Goal: Information Seeking & Learning: Learn about a topic

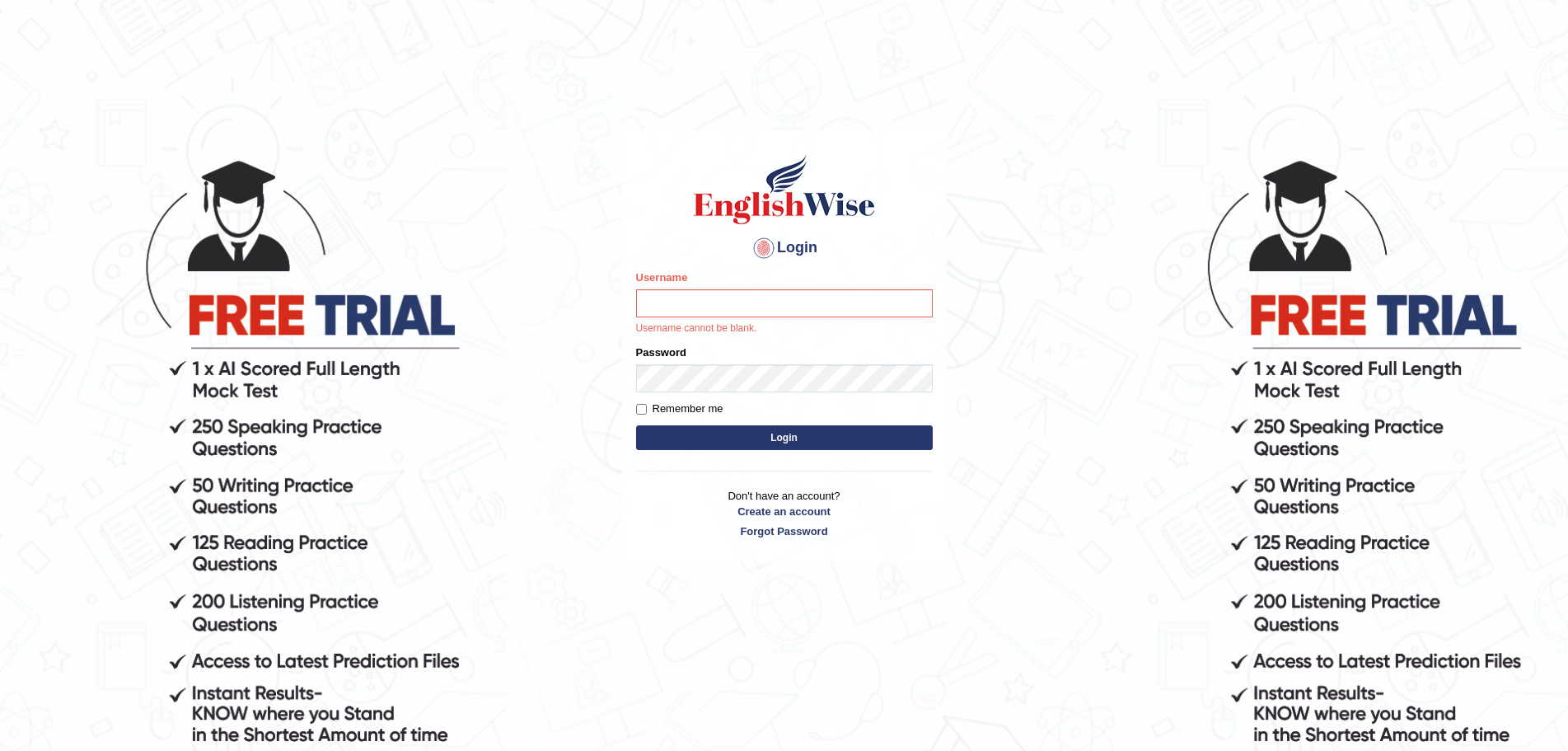
click at [784, 296] on input "Username" at bounding box center [784, 302] width 297 height 28
type input "Mugwunali"
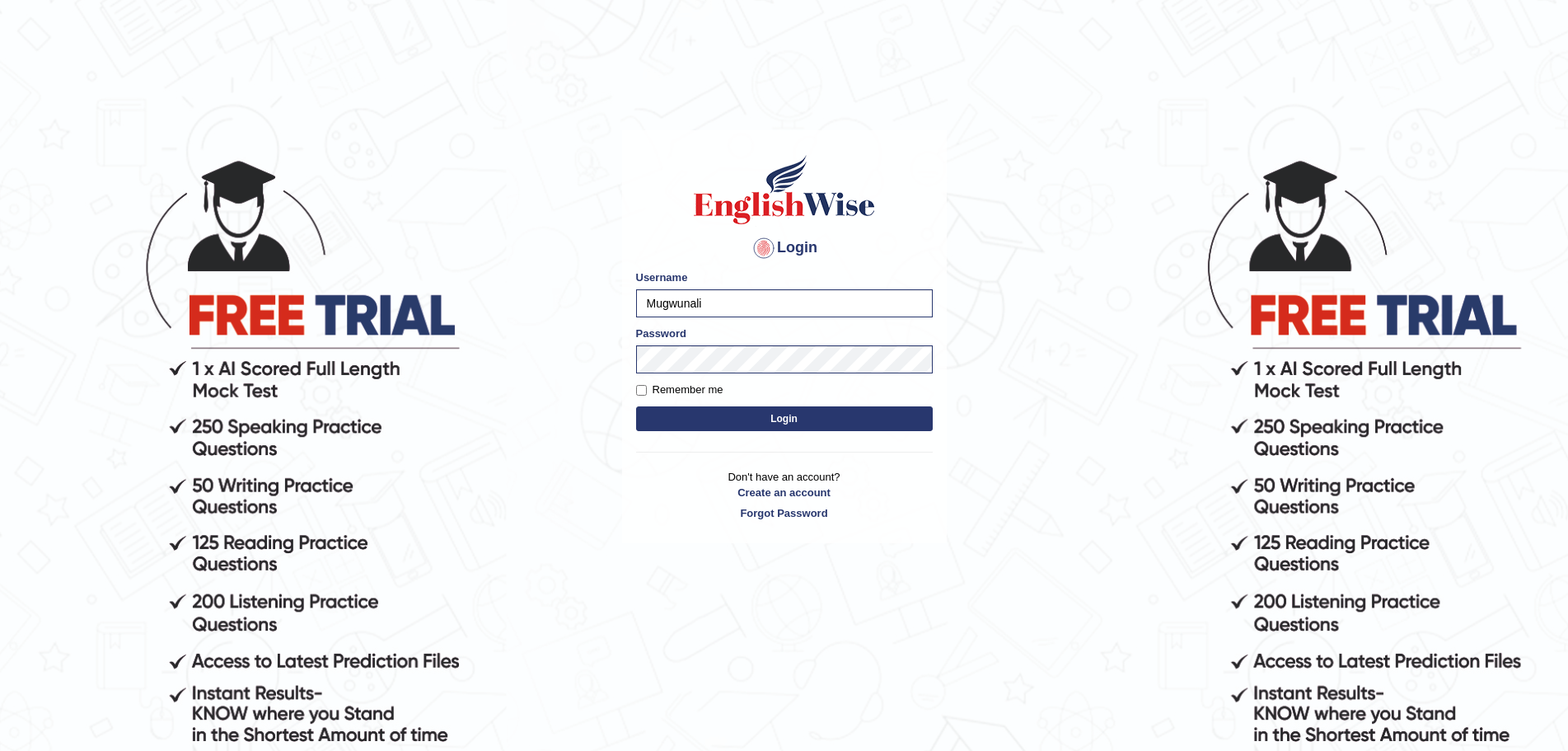
click at [673, 591] on div "Login Please fix the following errors: Username Mugwunali Password Remember me …" at bounding box center [784, 454] width 329 height 751
click at [785, 413] on button "Login" at bounding box center [784, 418] width 297 height 24
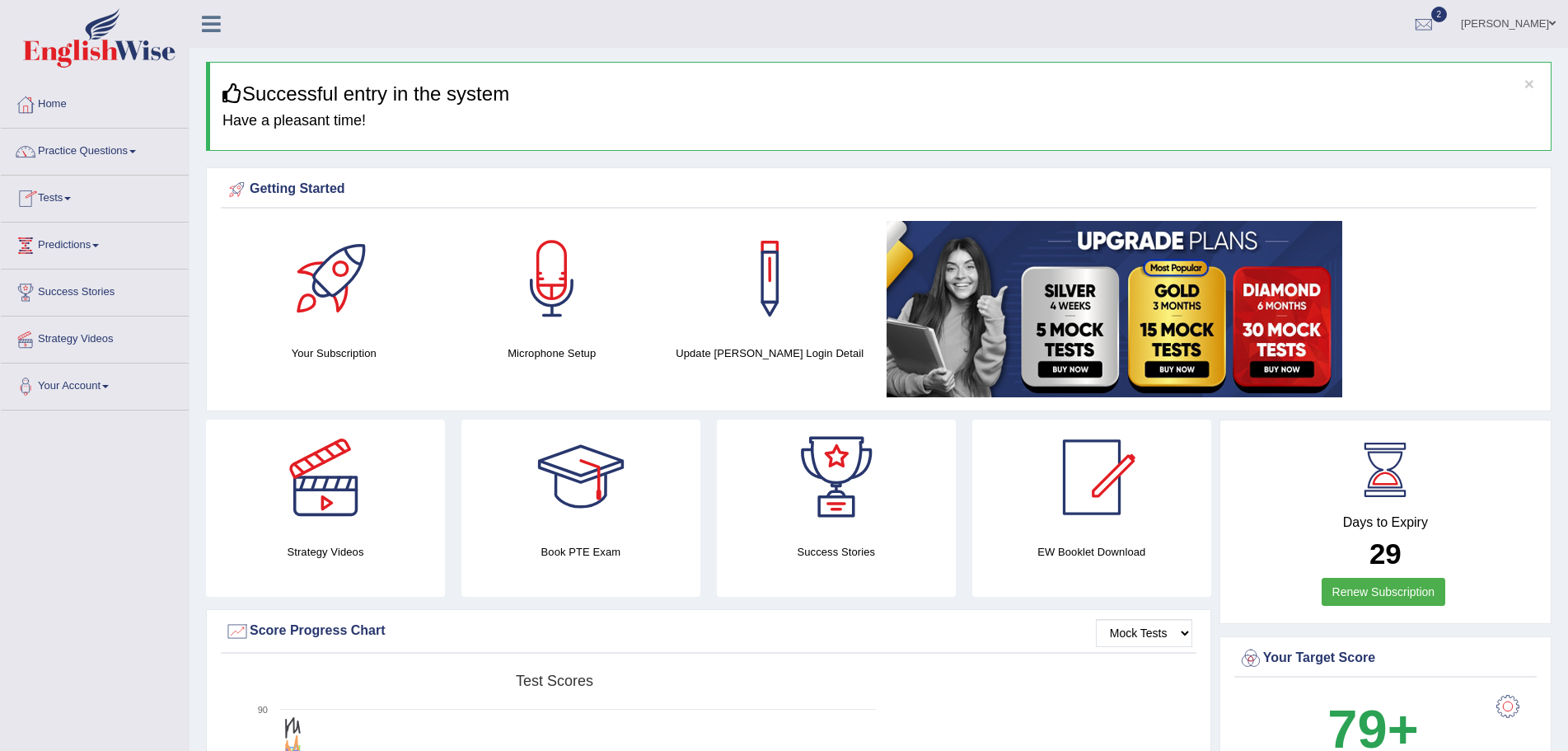
click at [72, 195] on link "Tests" at bounding box center [95, 196] width 188 height 42
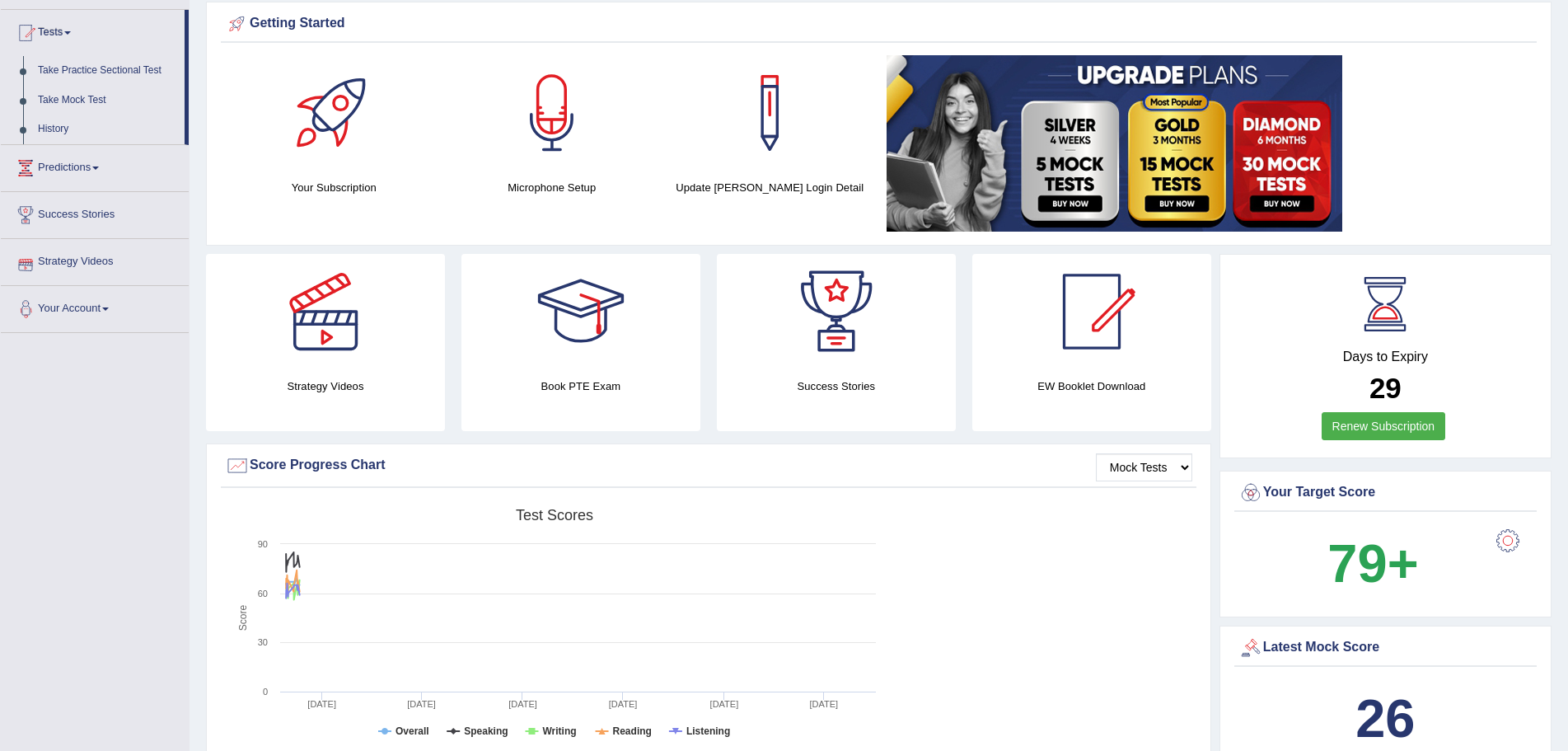
scroll to position [165, 0]
click at [52, 125] on link "History" at bounding box center [107, 130] width 154 height 30
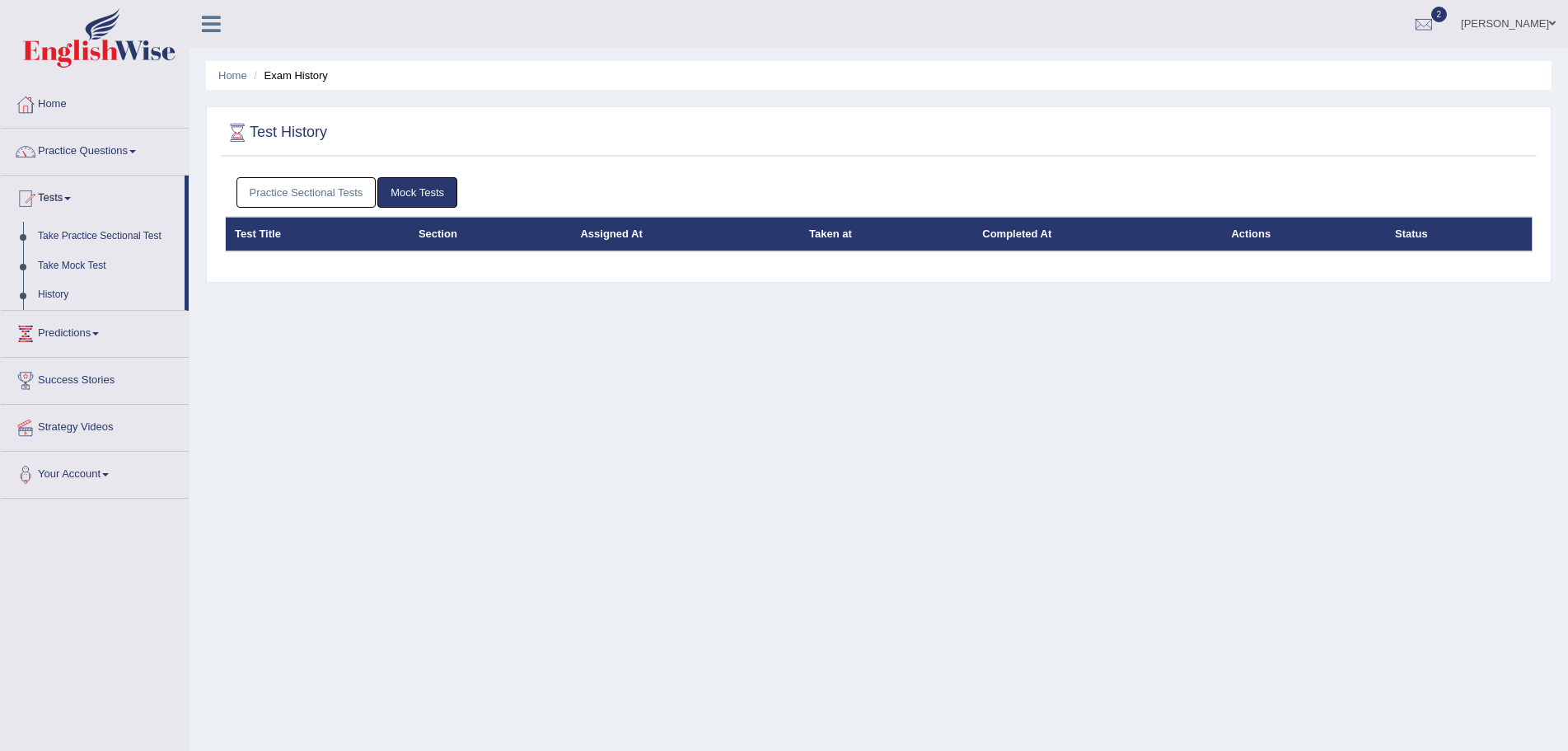
click at [317, 186] on link "Practice Sectional Tests" at bounding box center [306, 192] width 140 height 31
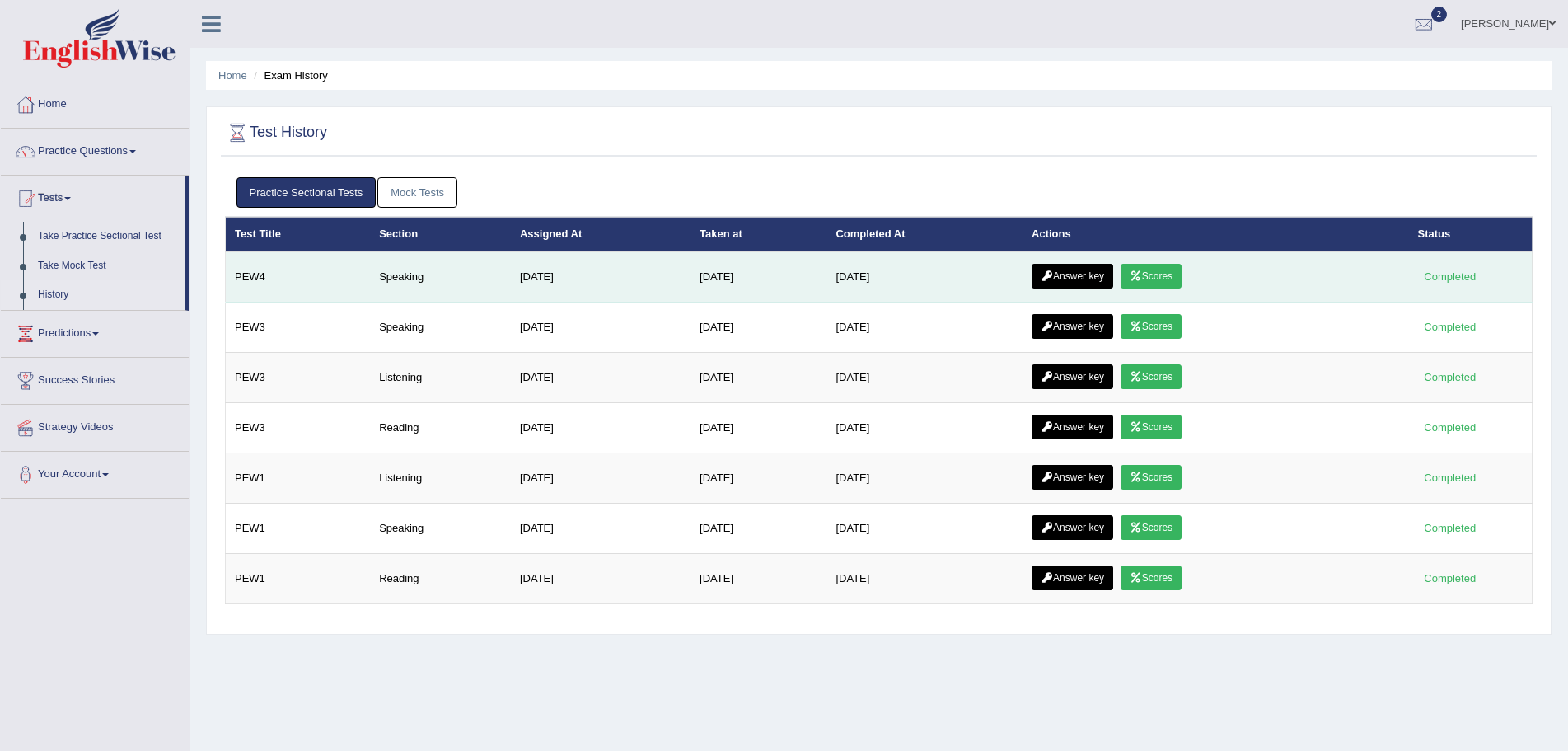
click at [1142, 277] on icon at bounding box center [1137, 275] width 13 height 10
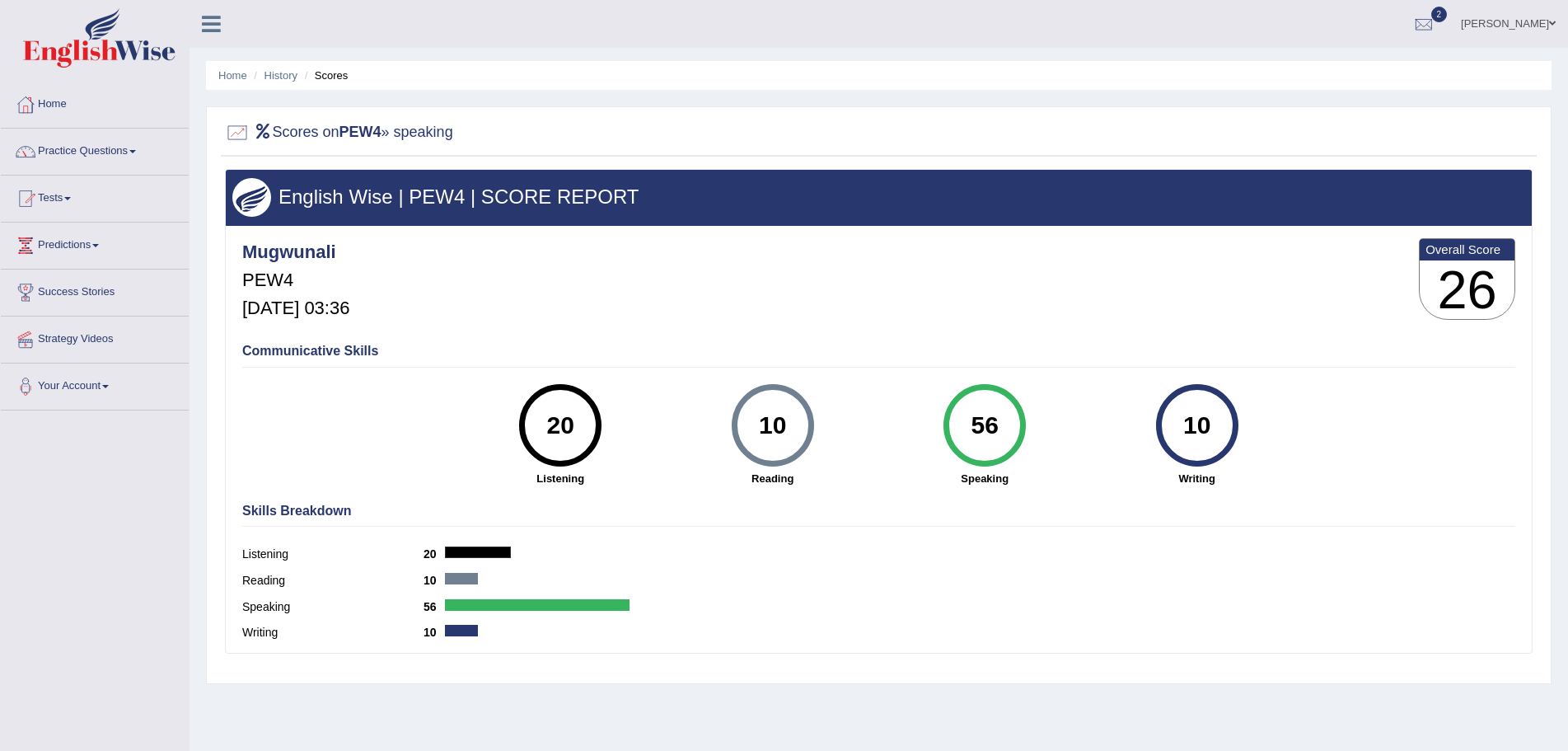
click at [71, 197] on span at bounding box center [67, 199] width 6 height 4
click at [52, 291] on link "History" at bounding box center [107, 294] width 154 height 30
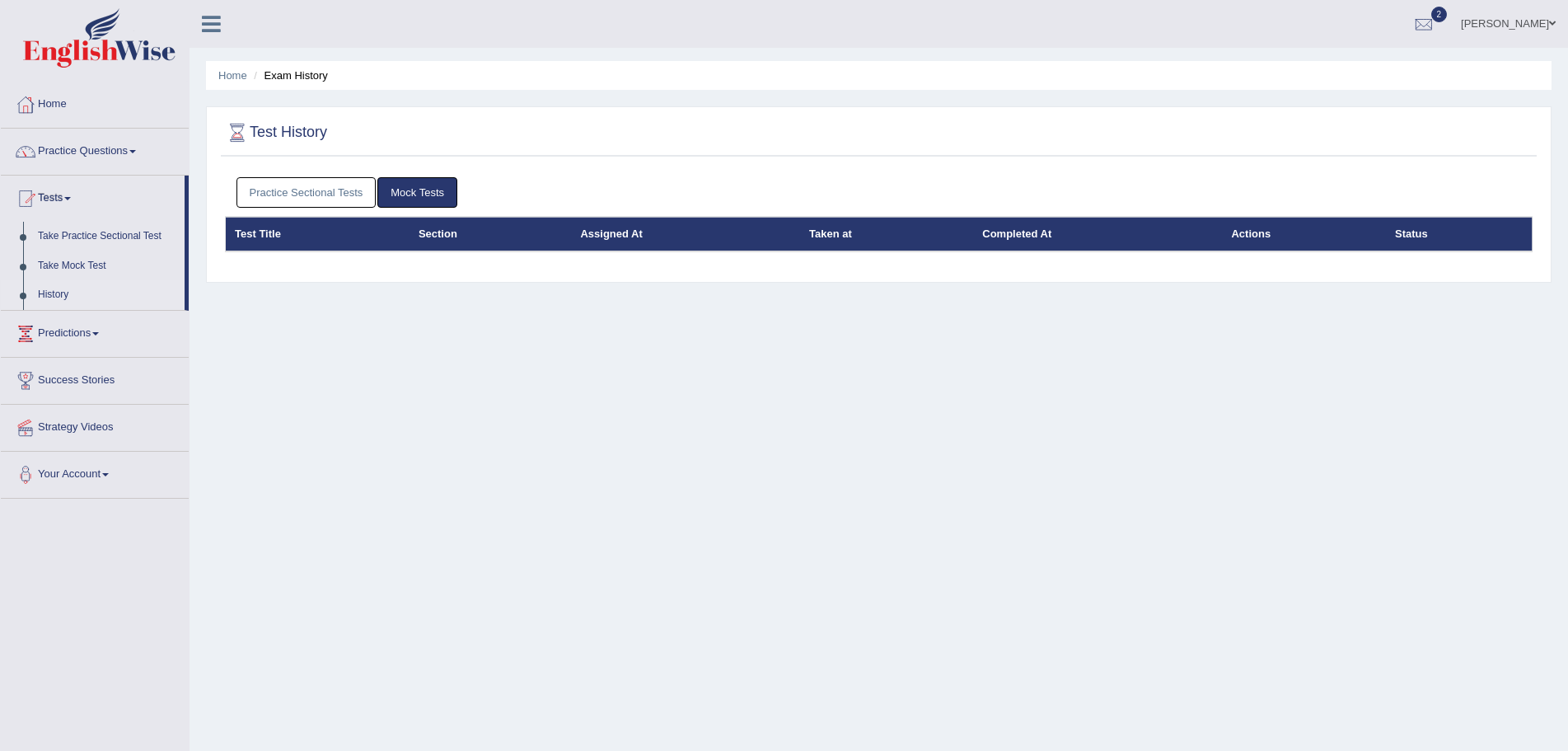
click at [311, 190] on link "Practice Sectional Tests" at bounding box center [306, 192] width 140 height 31
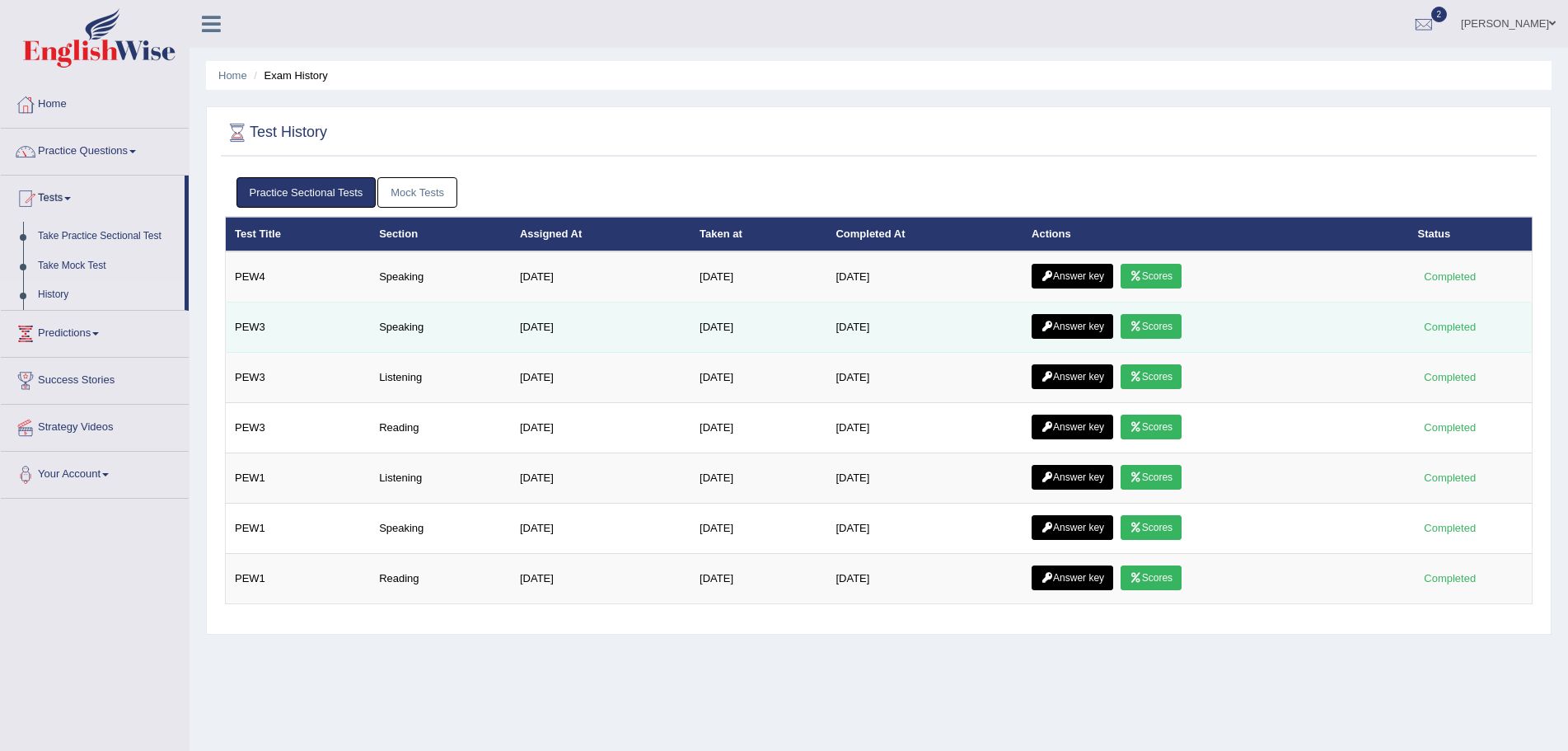
click at [1164, 321] on link "Scores" at bounding box center [1152, 326] width 61 height 24
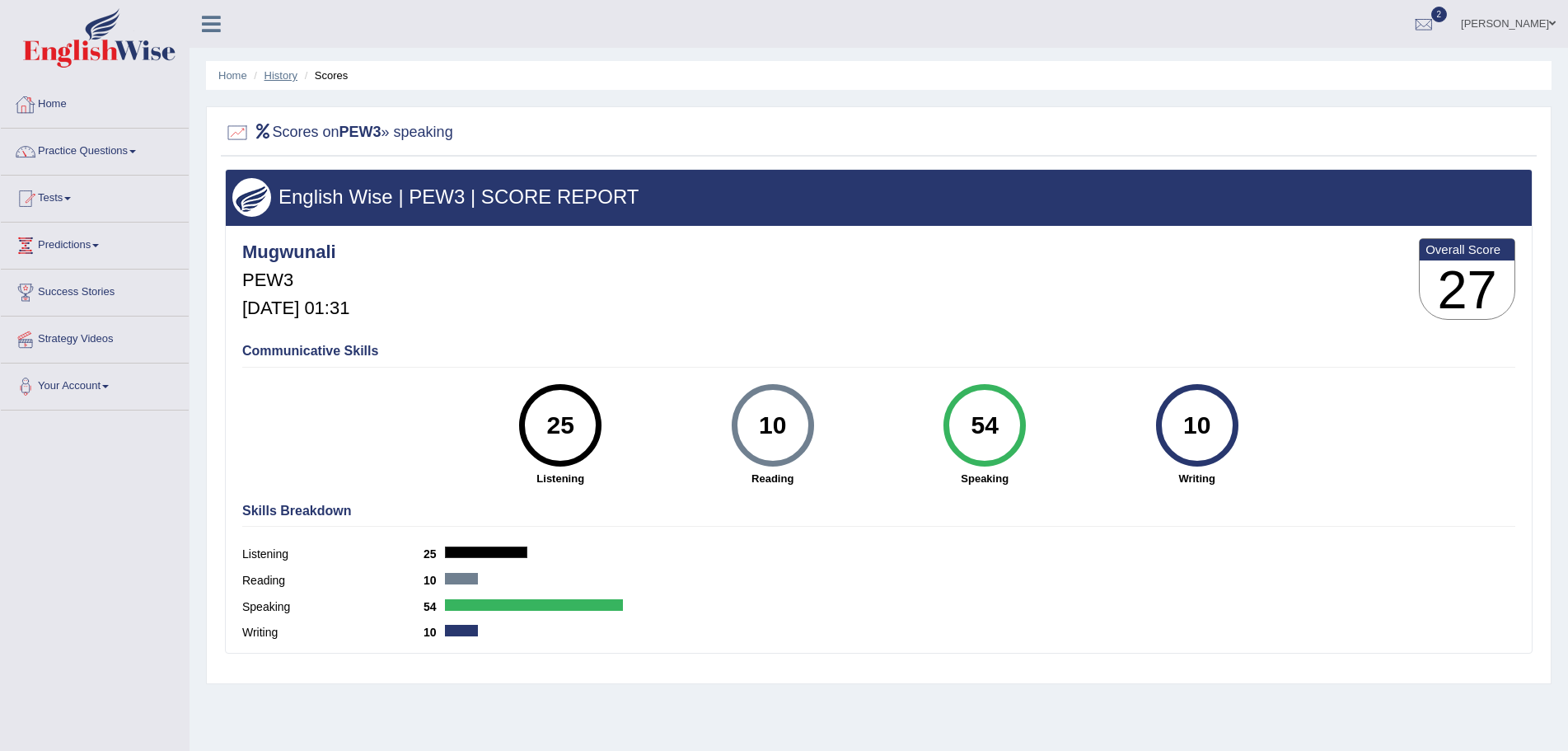
click at [272, 71] on link "History" at bounding box center [281, 76] width 33 height 13
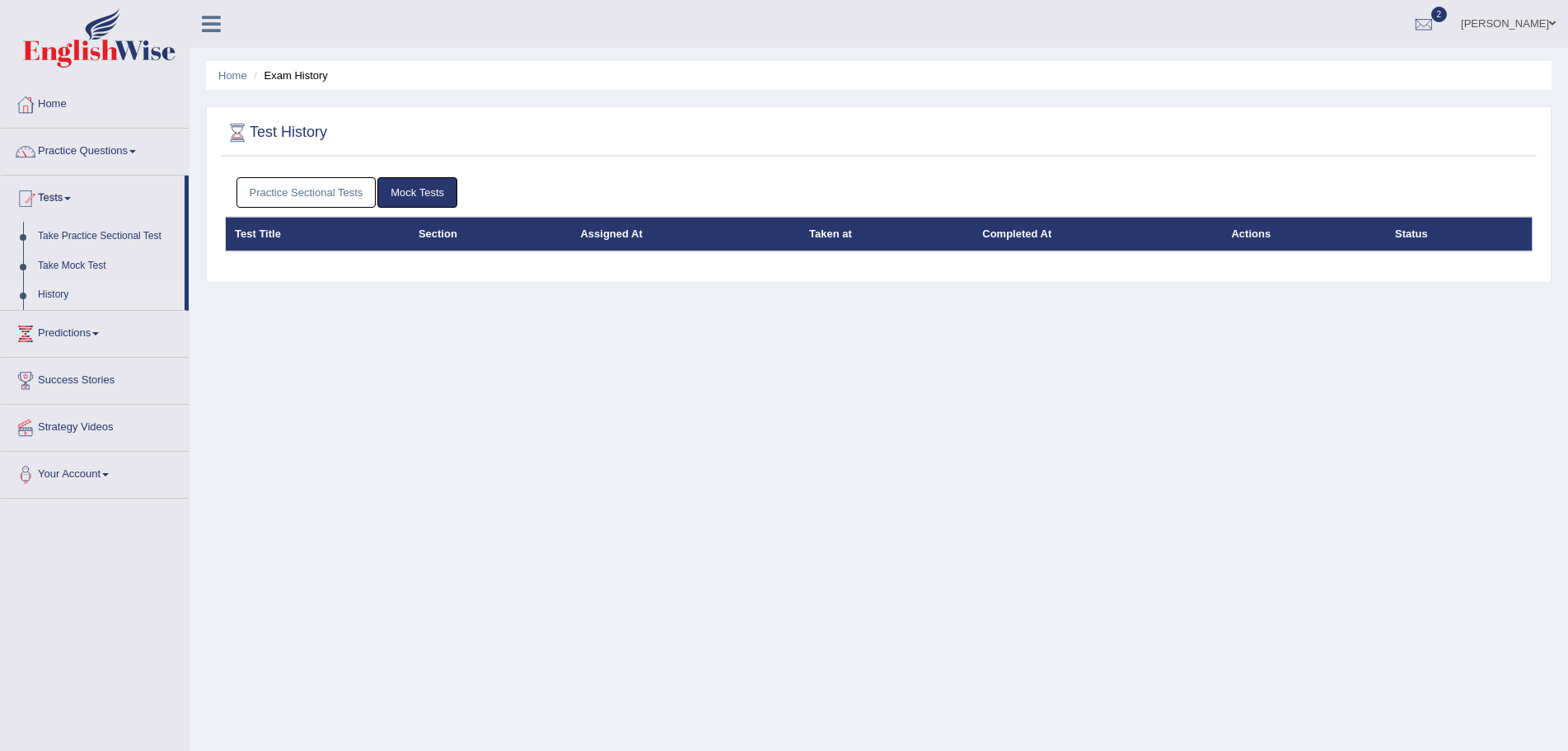
click at [316, 196] on link "Practice Sectional Tests" at bounding box center [306, 192] width 140 height 31
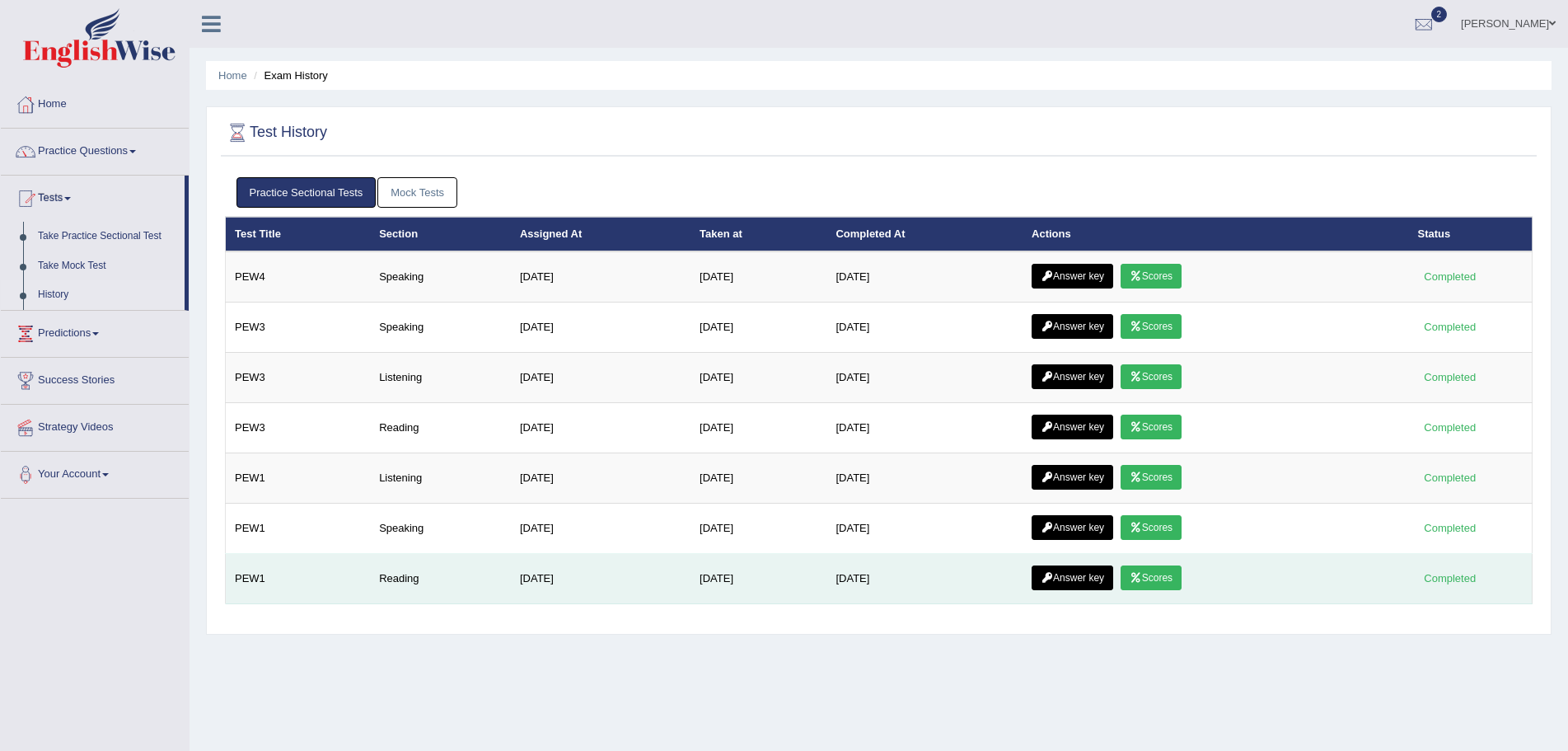
click at [1180, 574] on link "Scores" at bounding box center [1152, 577] width 61 height 24
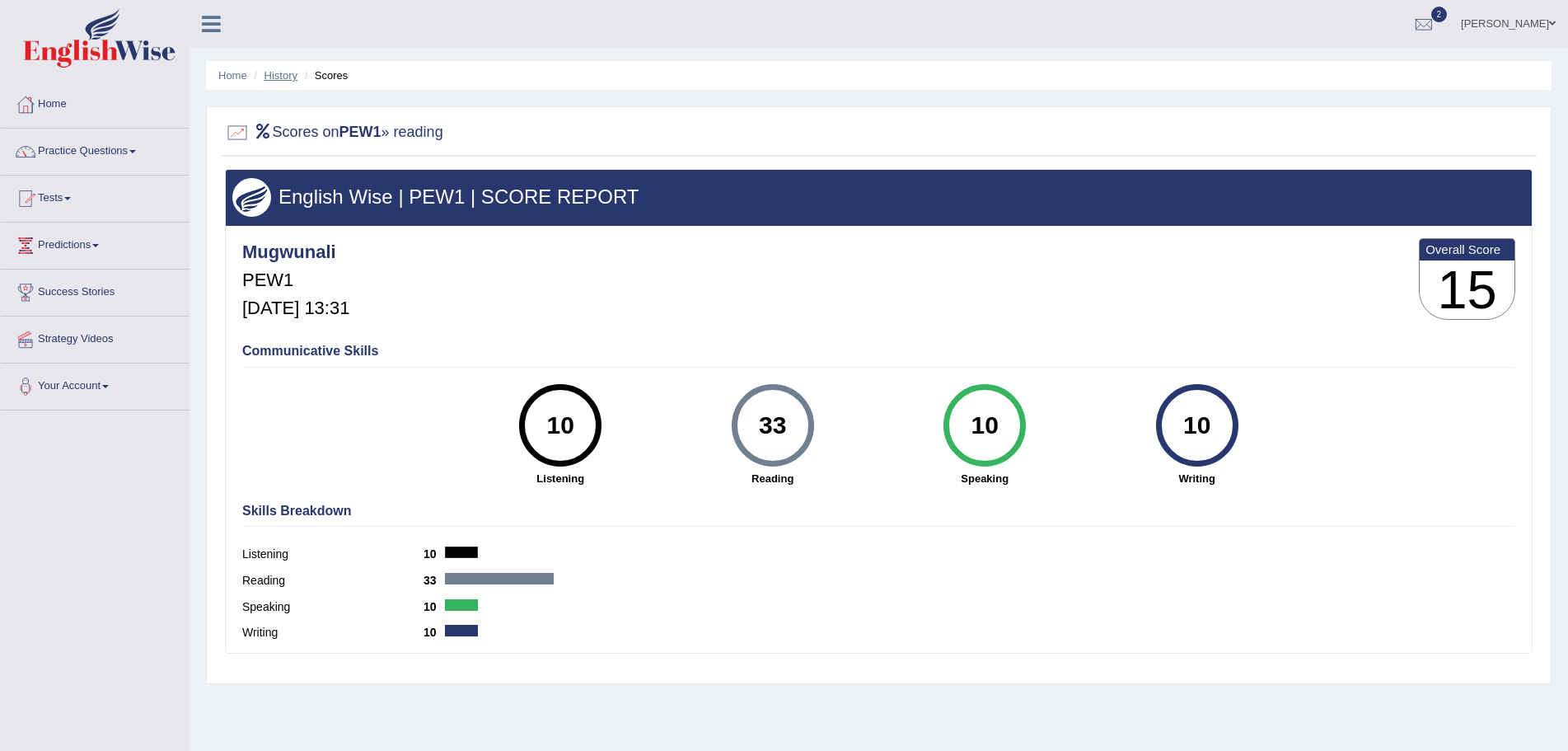
click at [274, 72] on link "History" at bounding box center [281, 76] width 33 height 13
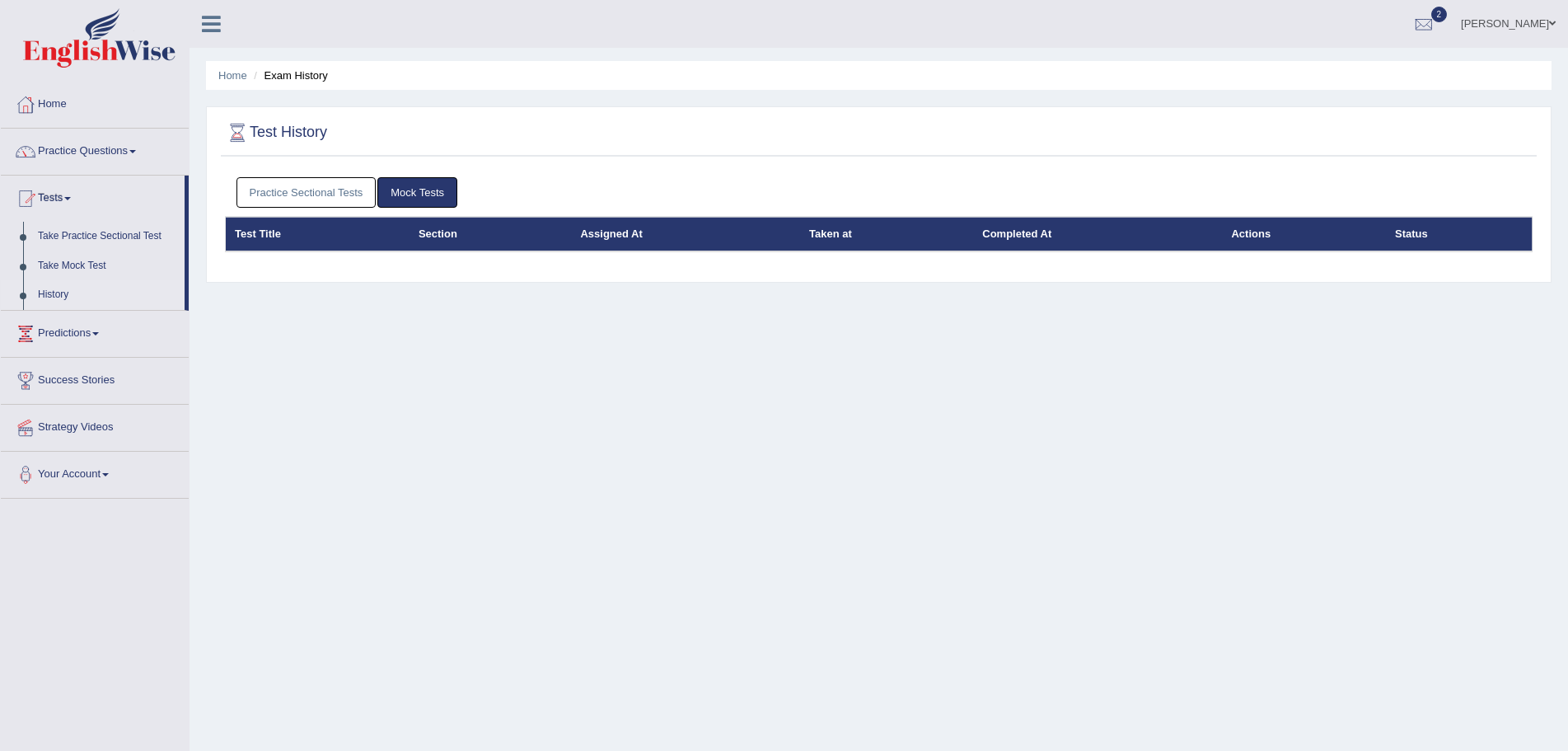
click at [339, 195] on link "Practice Sectional Tests" at bounding box center [306, 192] width 140 height 31
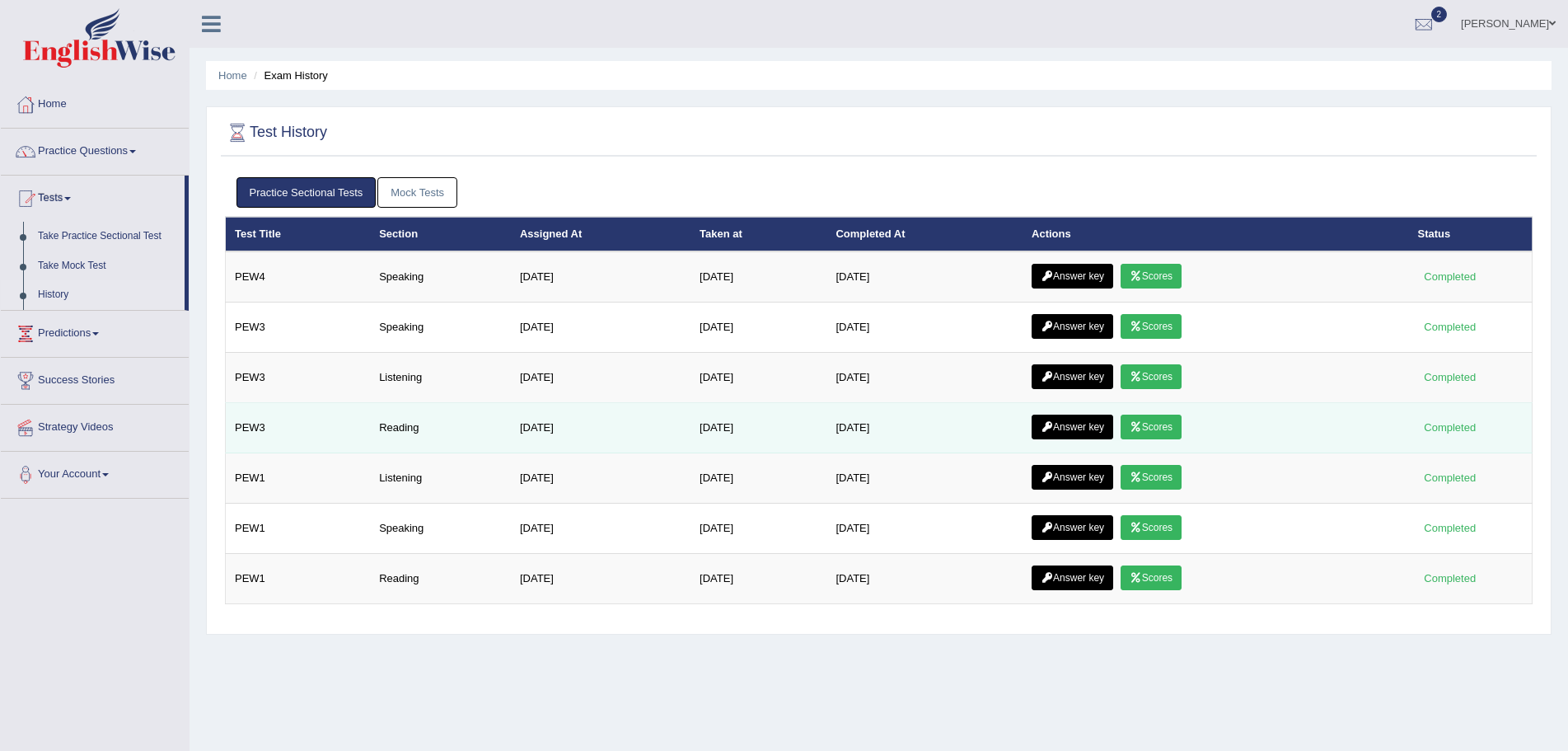
click at [1442, 429] on div "Completed" at bounding box center [1450, 427] width 64 height 17
click at [1168, 423] on link "Scores" at bounding box center [1152, 426] width 61 height 24
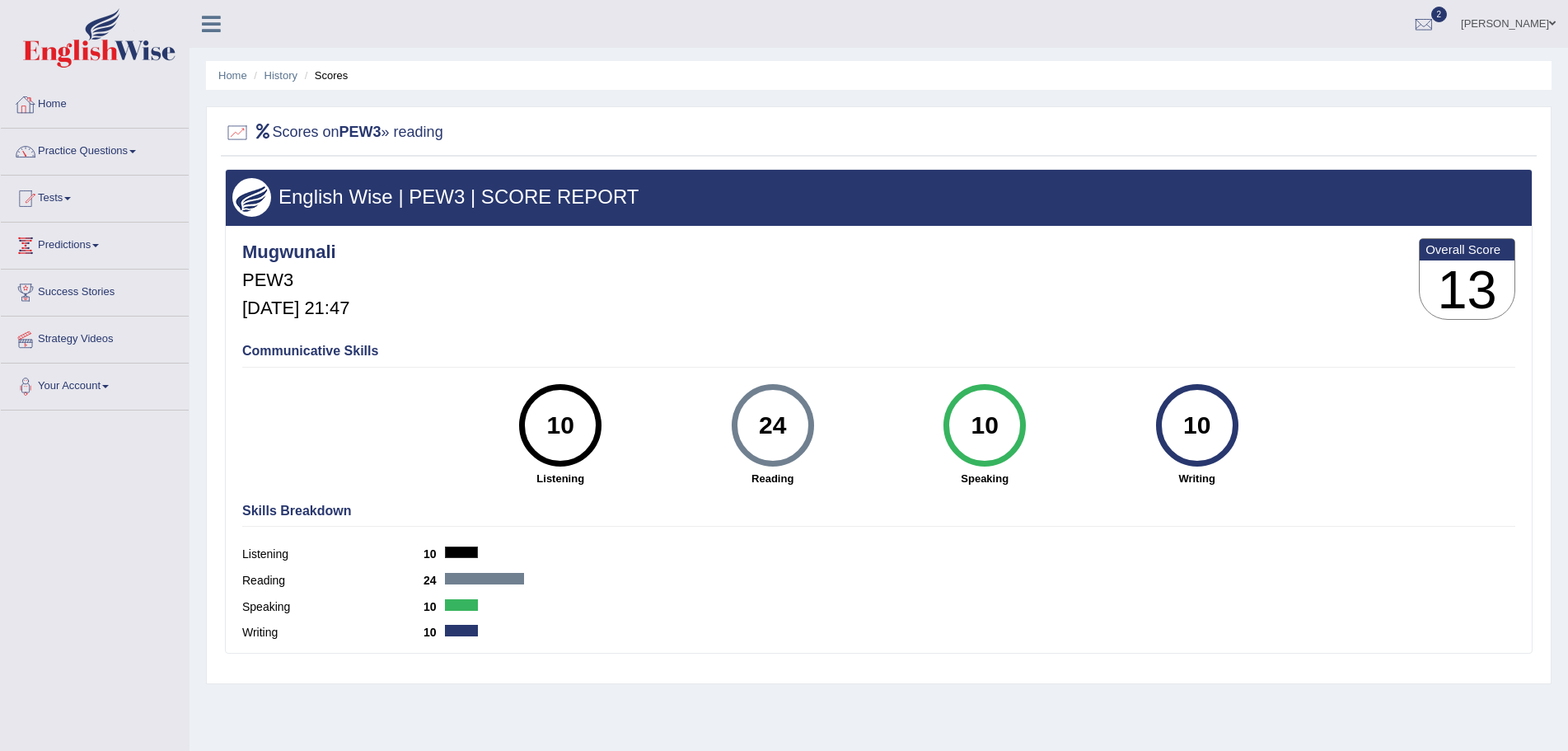
click at [60, 99] on link "Home" at bounding box center [95, 102] width 188 height 42
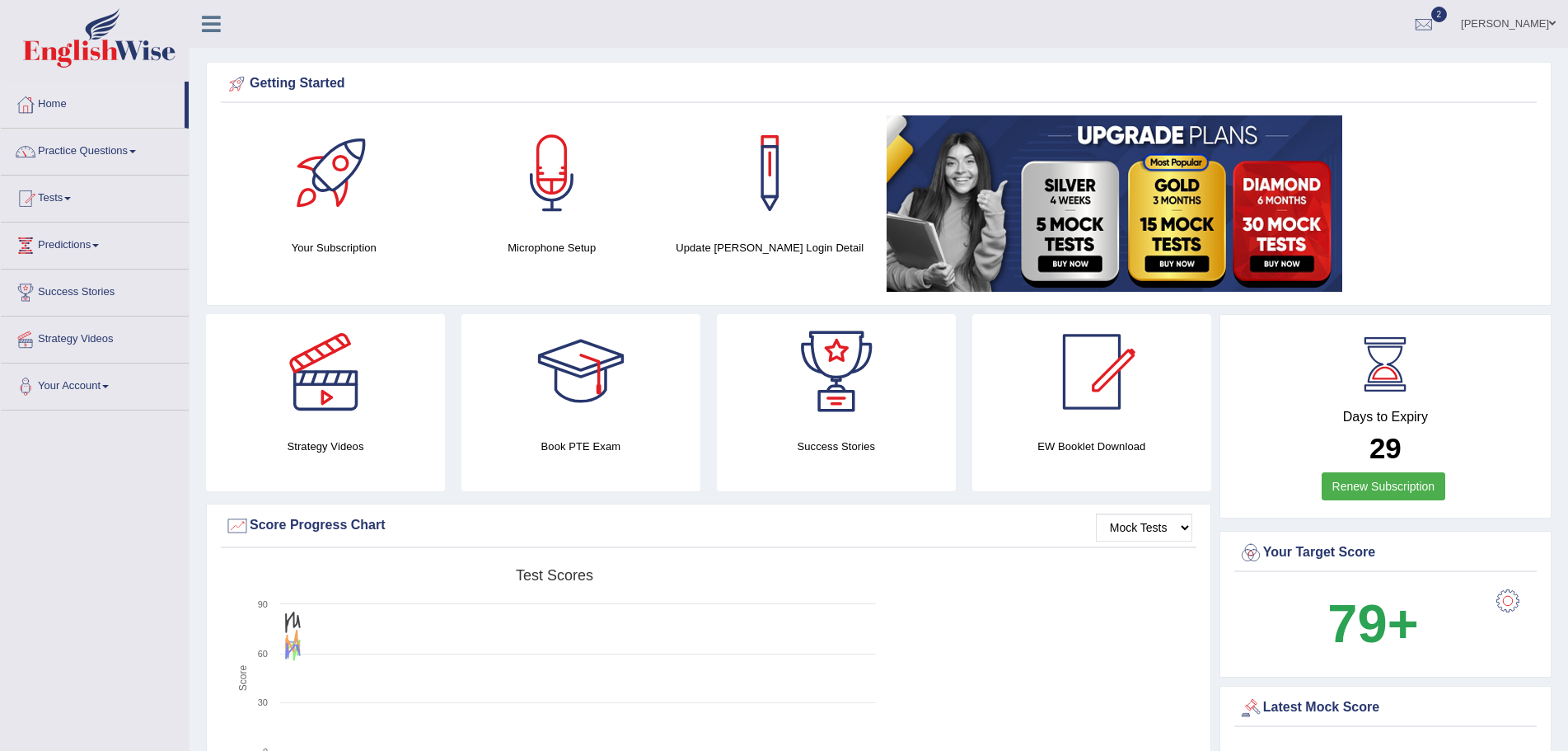
click at [136, 152] on span at bounding box center [132, 152] width 6 height 4
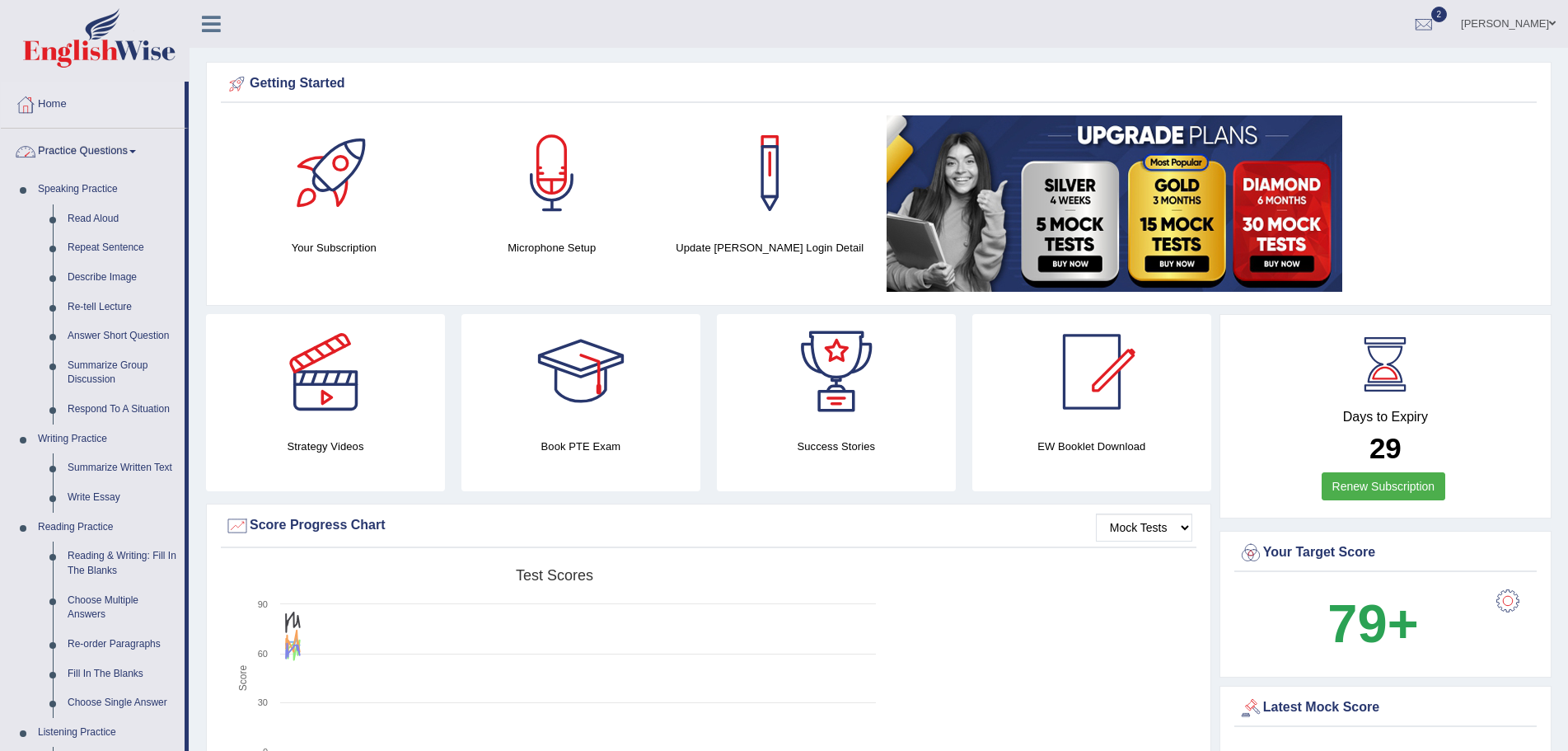
click at [136, 153] on span at bounding box center [132, 152] width 6 height 4
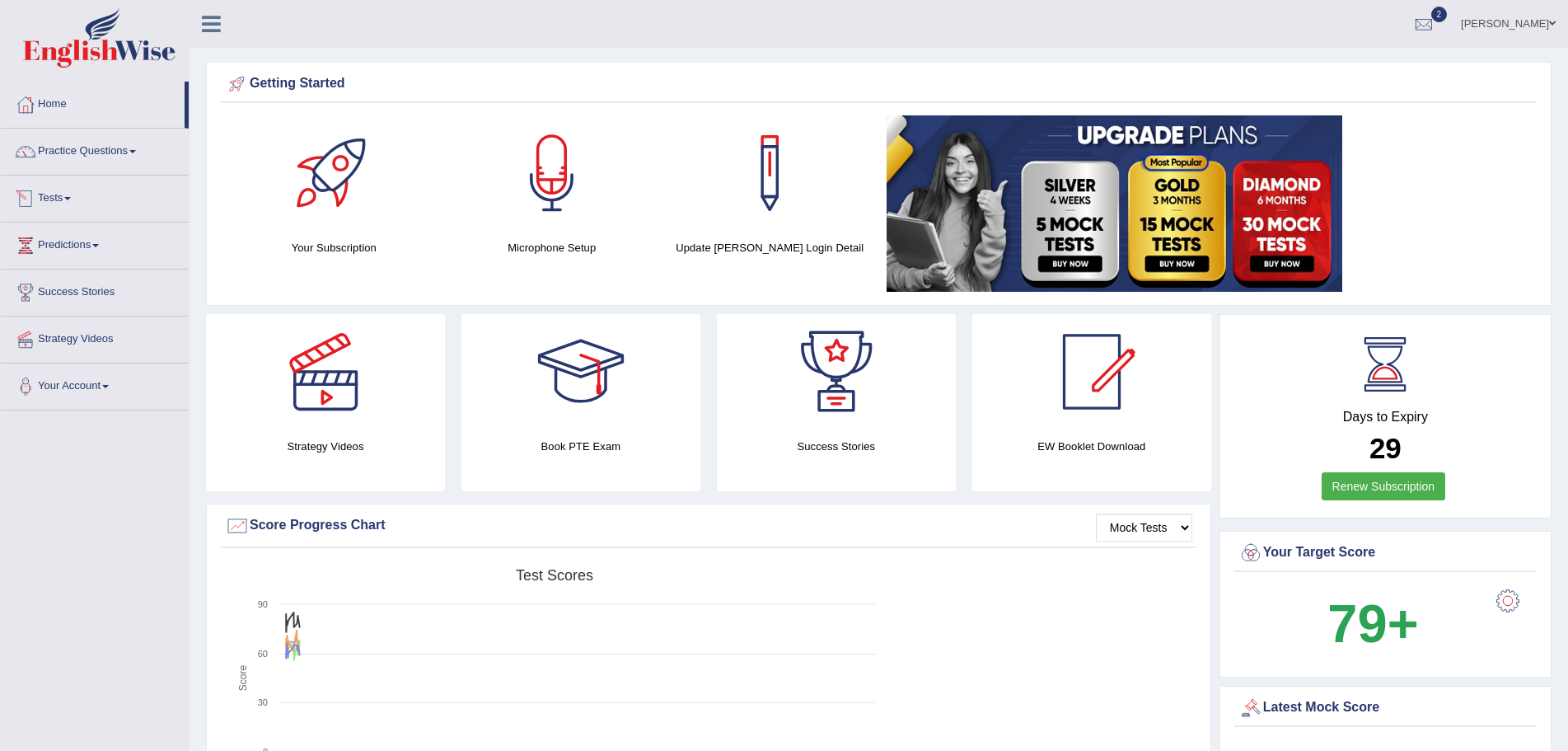
click at [71, 198] on span at bounding box center [67, 199] width 6 height 4
click at [49, 290] on link "History" at bounding box center [107, 294] width 154 height 30
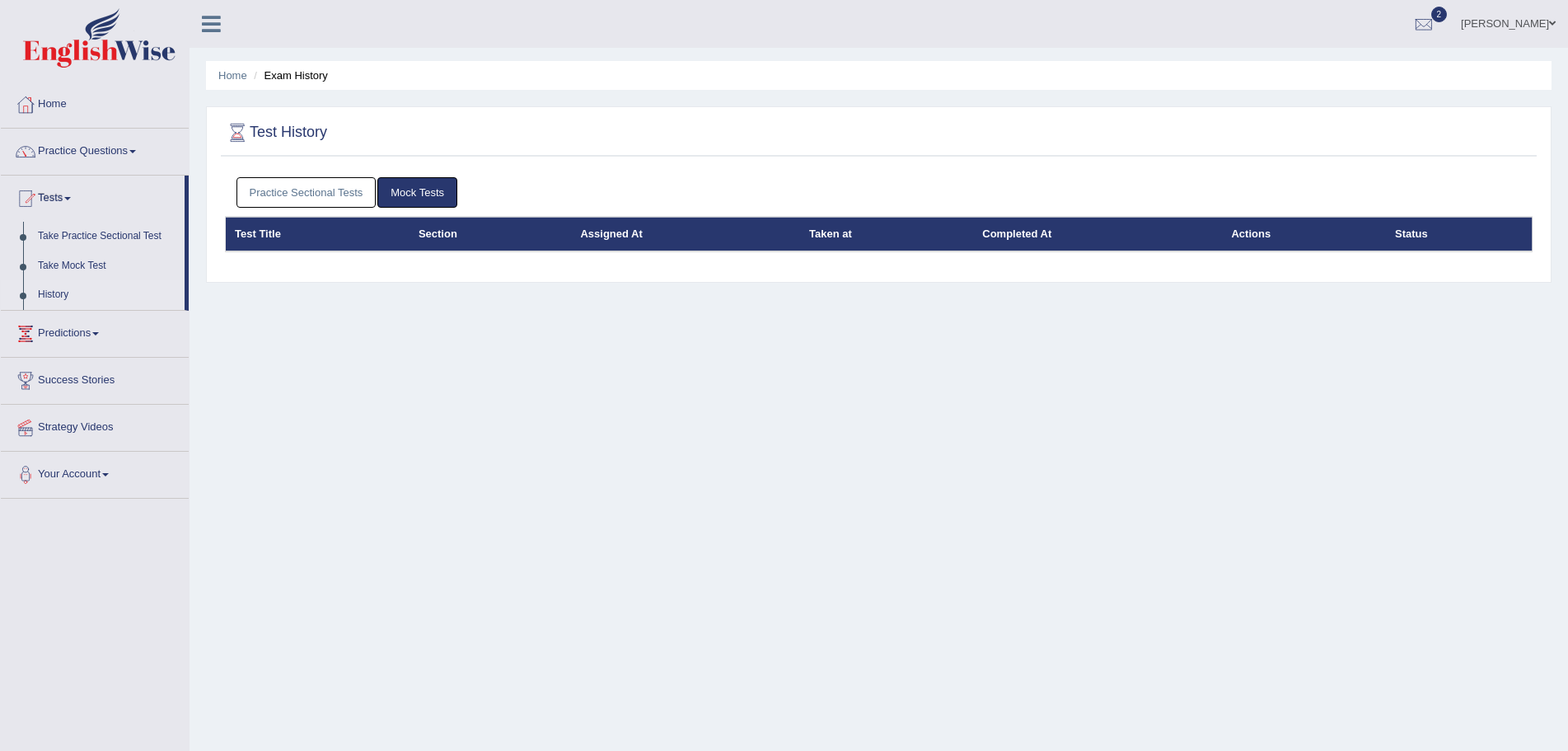
click at [316, 192] on link "Practice Sectional Tests" at bounding box center [306, 192] width 140 height 31
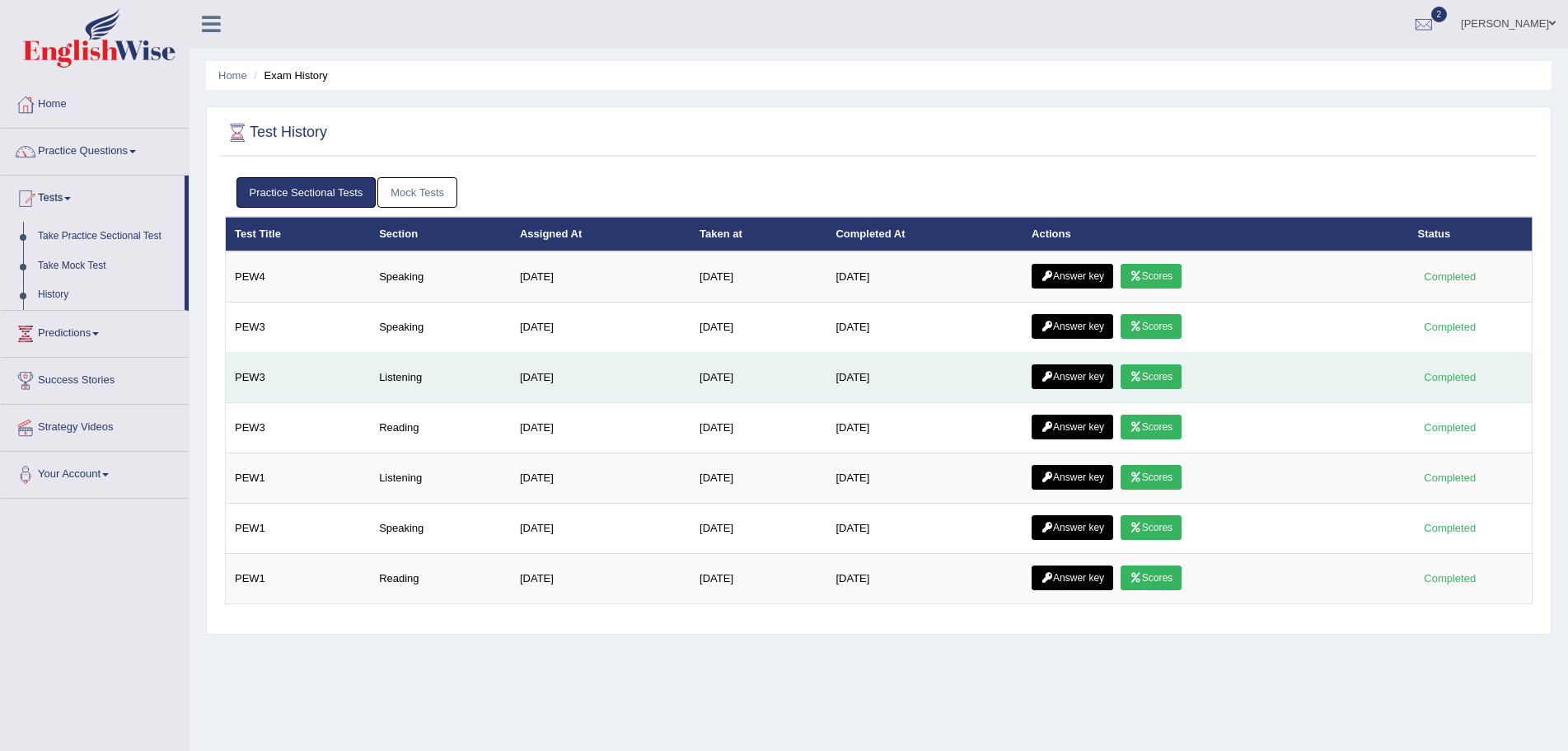
click at [1174, 374] on link "Scores" at bounding box center [1152, 376] width 61 height 24
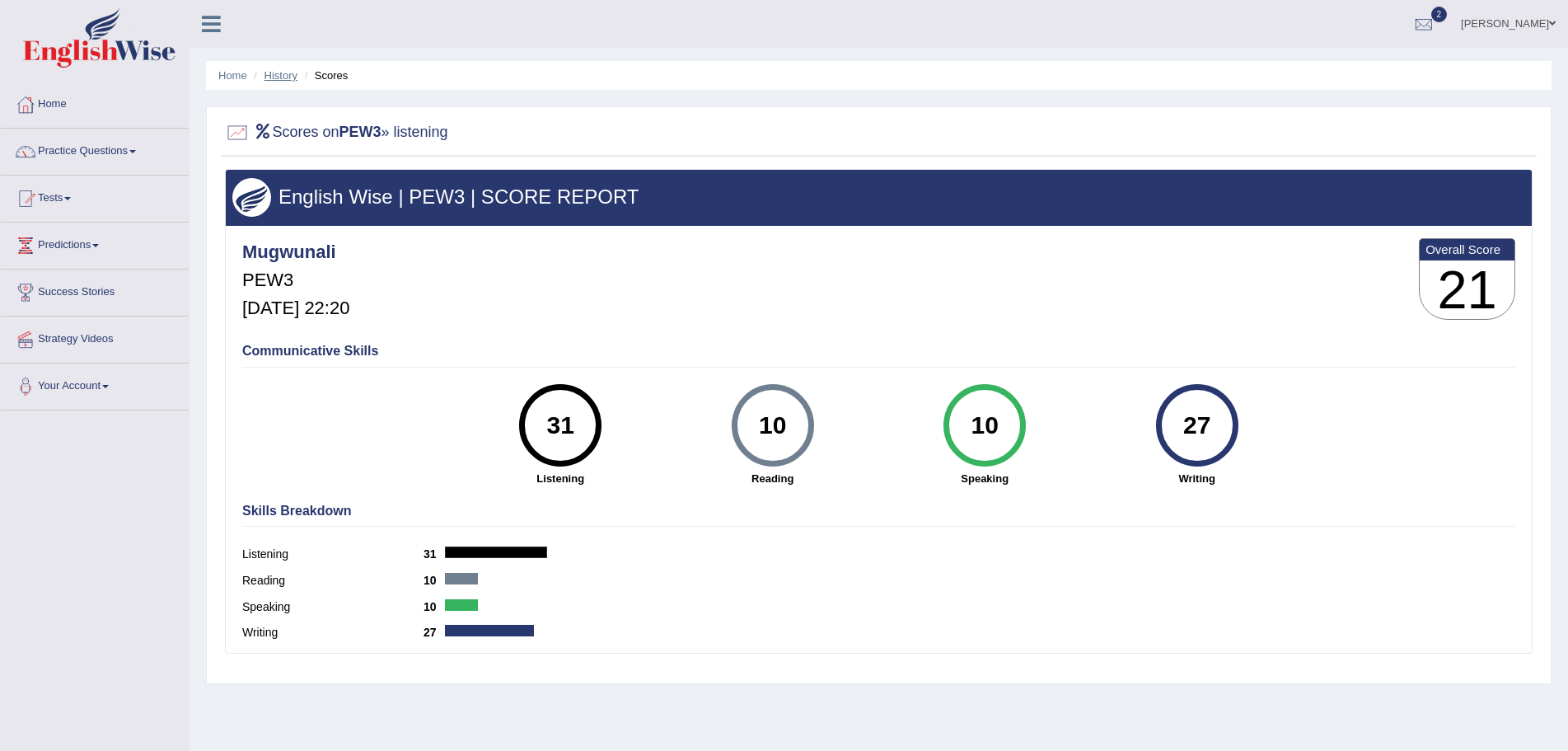
click at [281, 77] on link "History" at bounding box center [281, 76] width 33 height 13
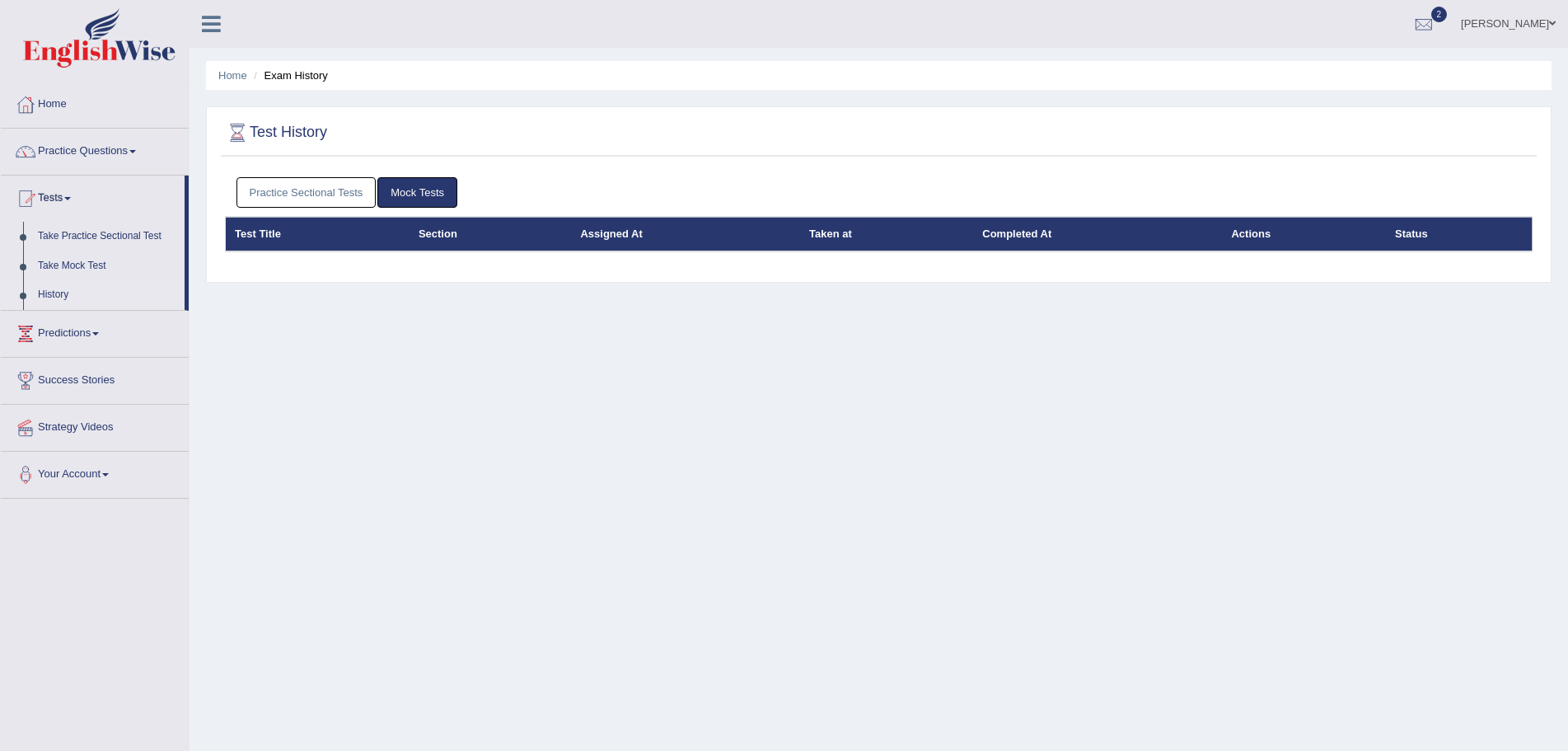
click at [336, 192] on link "Practice Sectional Tests" at bounding box center [306, 192] width 140 height 31
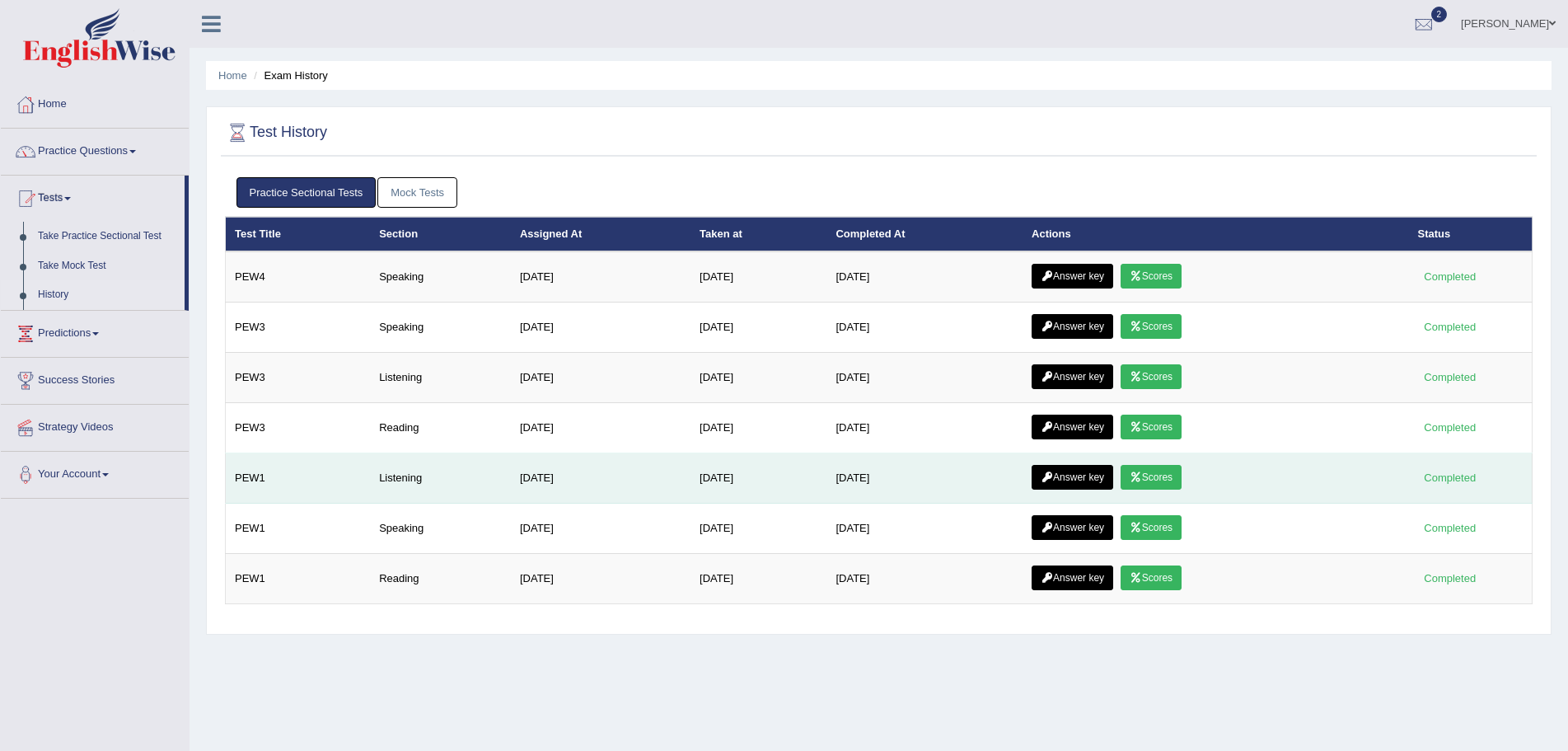
click at [1142, 473] on icon at bounding box center [1137, 477] width 13 height 10
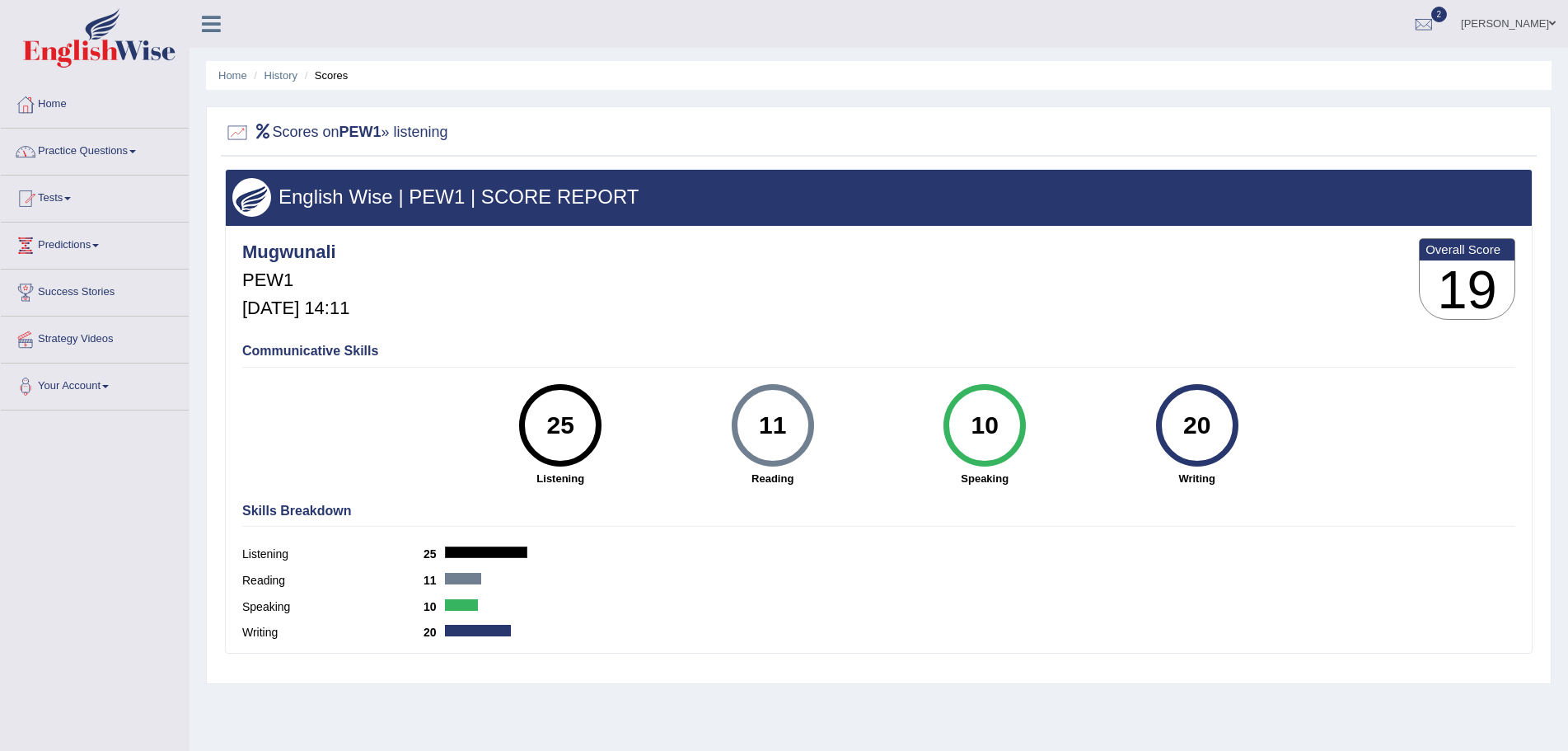
click at [52, 100] on link "Home" at bounding box center [95, 102] width 188 height 42
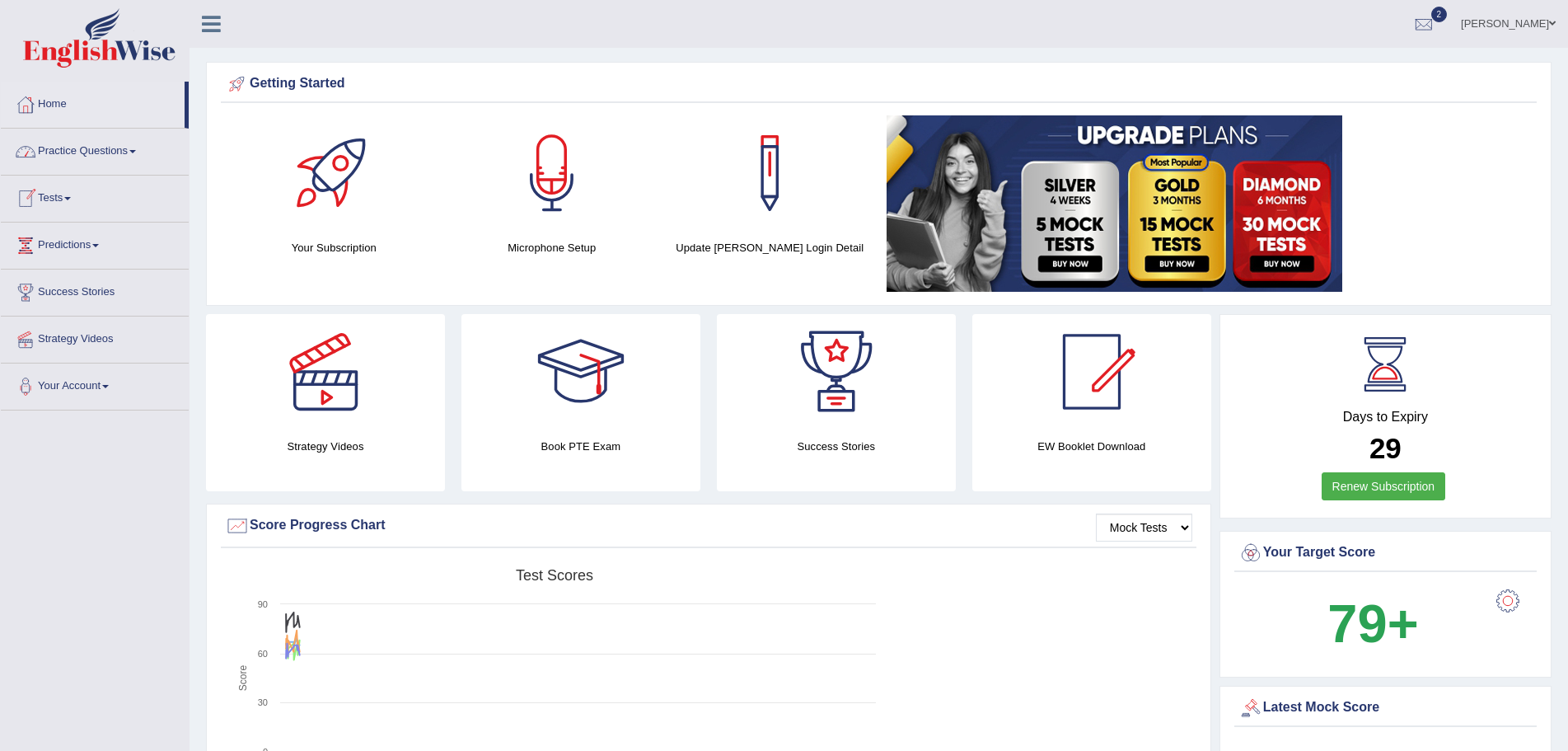
click at [139, 146] on link "Practice Questions" at bounding box center [95, 149] width 188 height 42
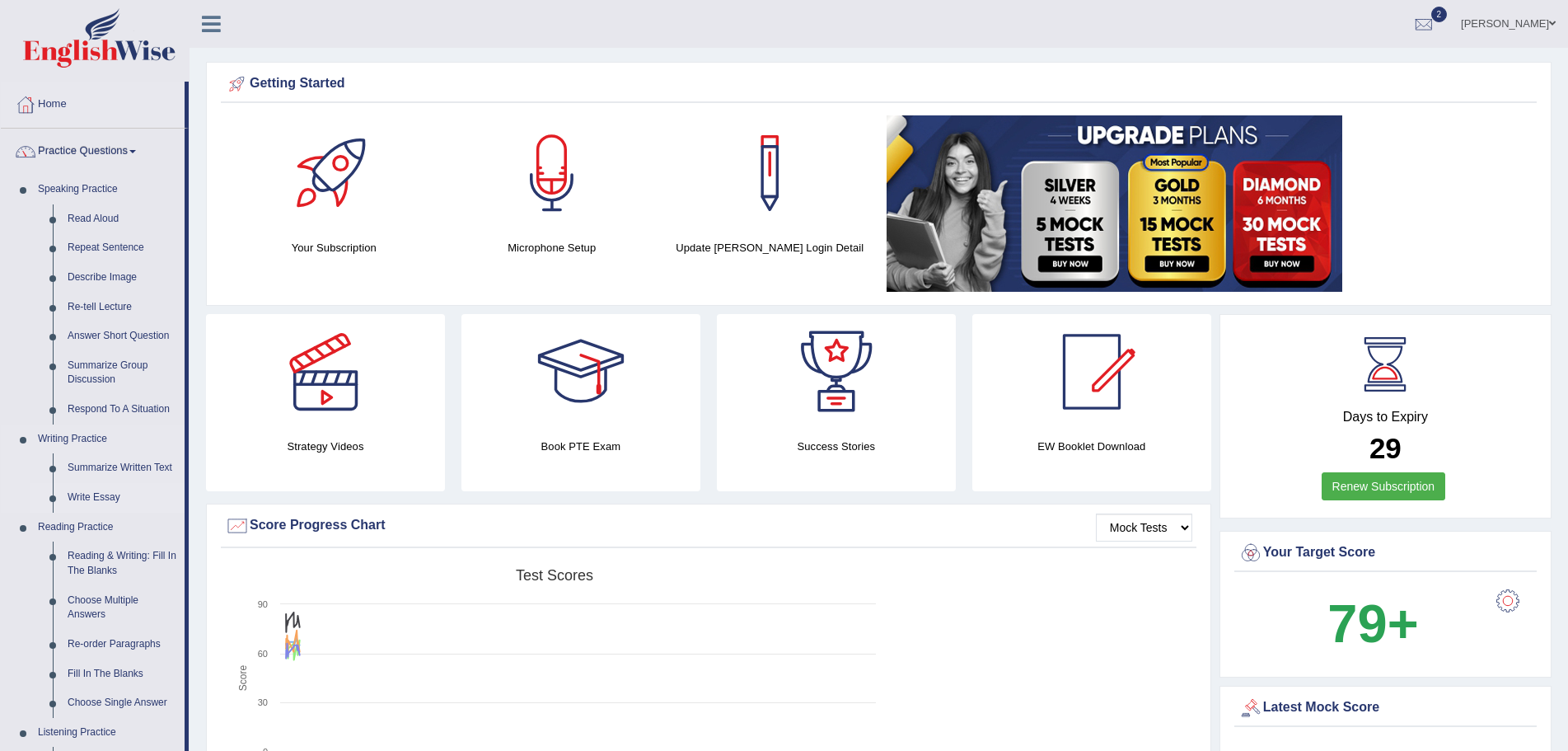
click at [85, 497] on link "Write Essay" at bounding box center [123, 497] width 125 height 30
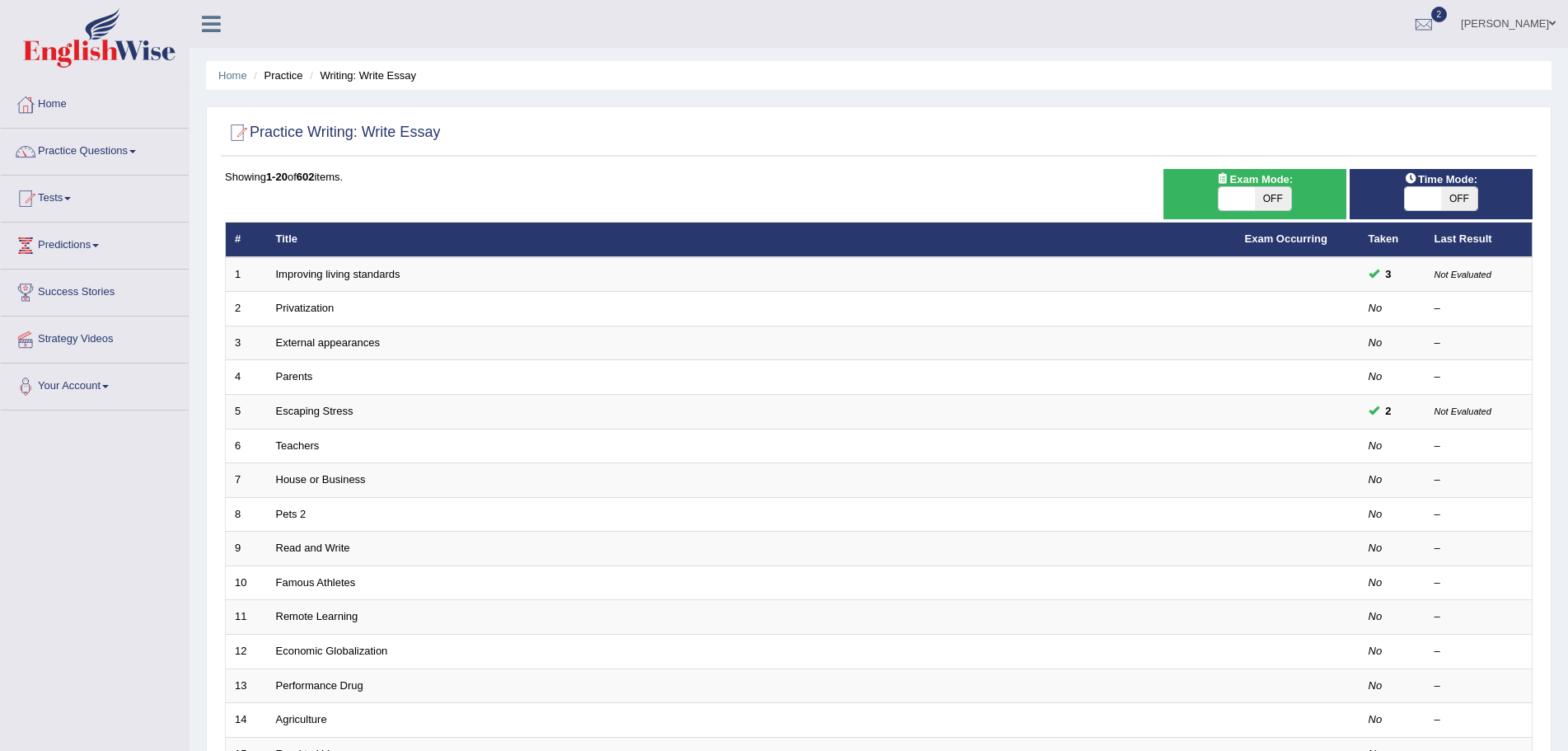
click at [1448, 194] on span "OFF" at bounding box center [1460, 199] width 36 height 23
checkbox input "true"
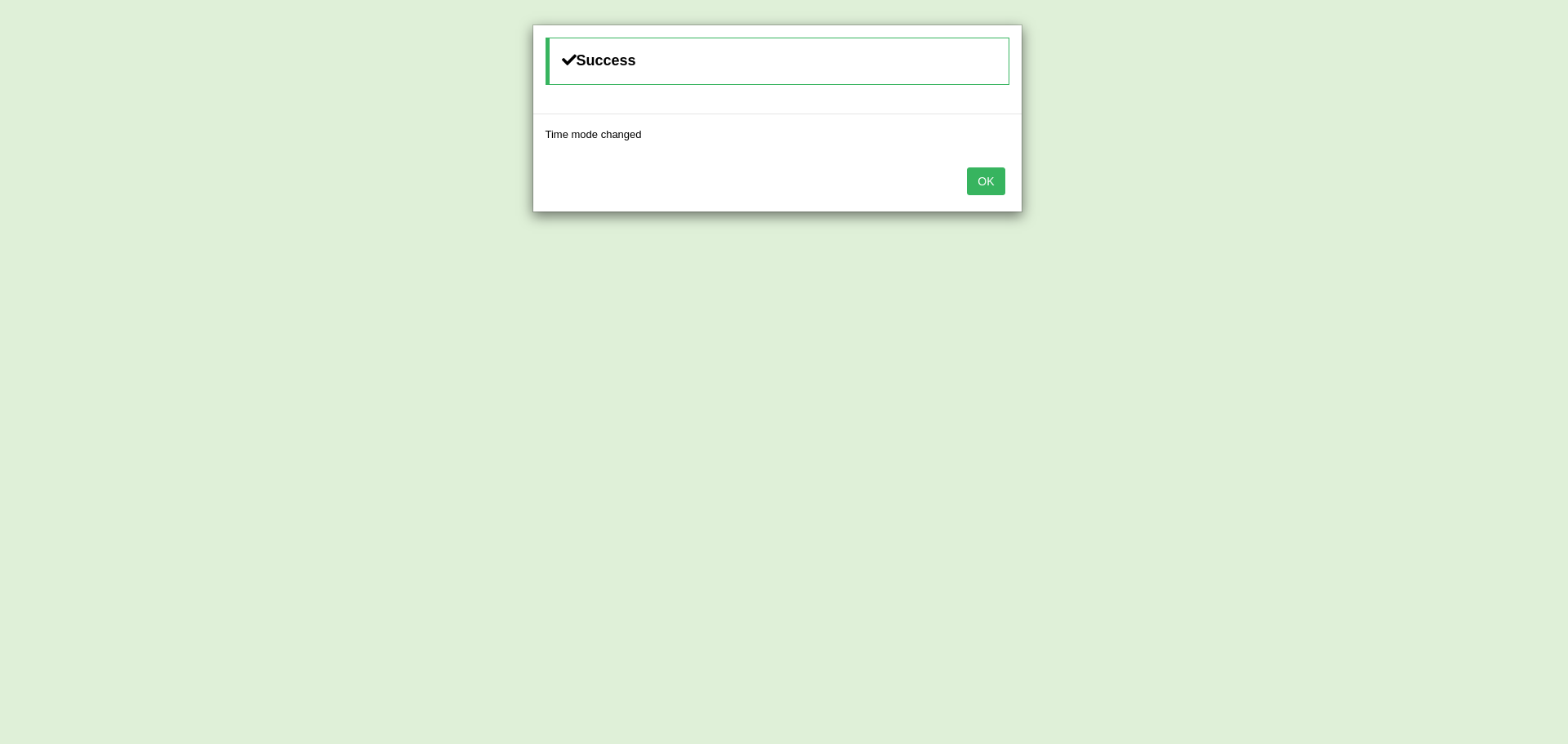
click at [987, 181] on button "OK" at bounding box center [986, 181] width 38 height 28
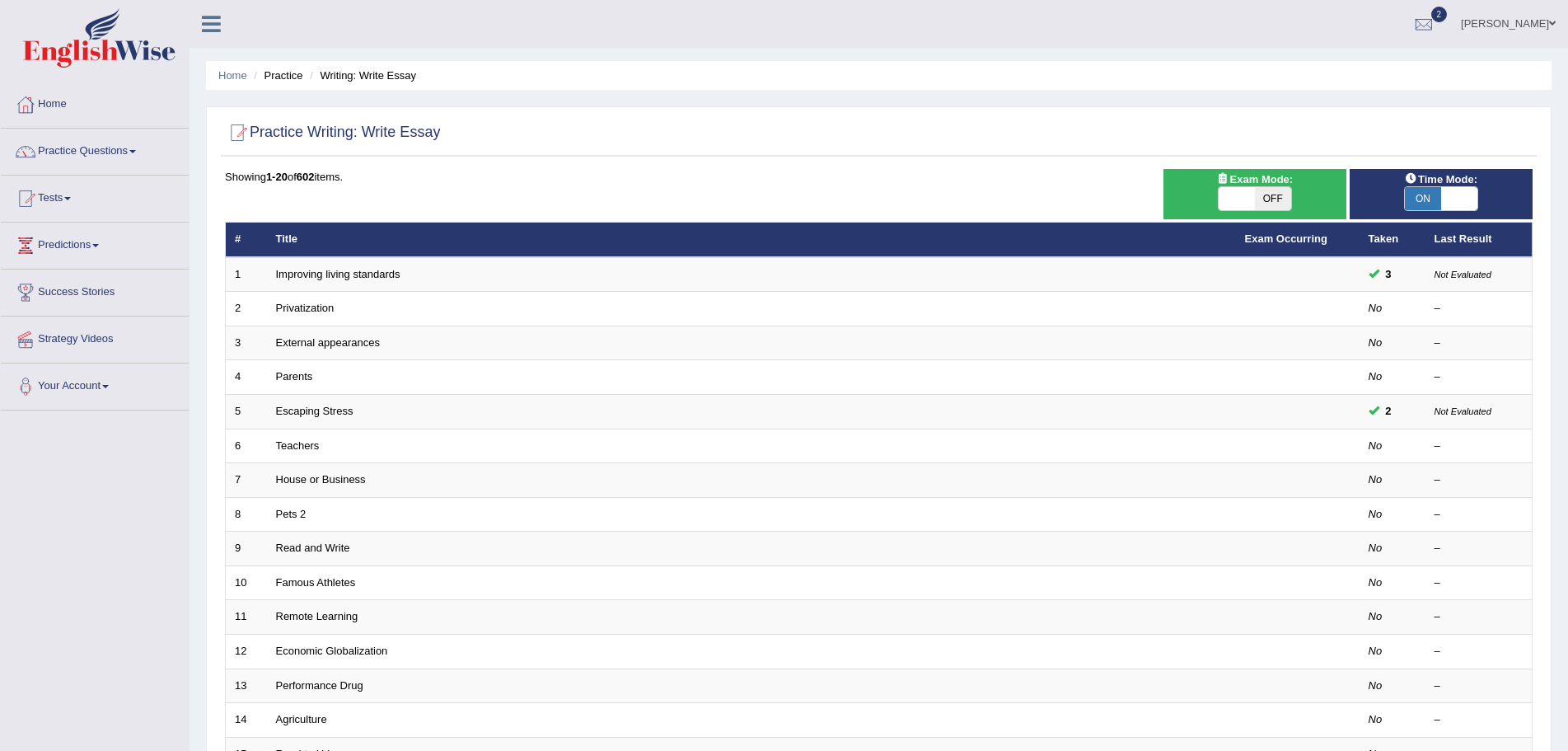
click at [1275, 195] on span "OFF" at bounding box center [1273, 199] width 36 height 23
checkbox input "true"
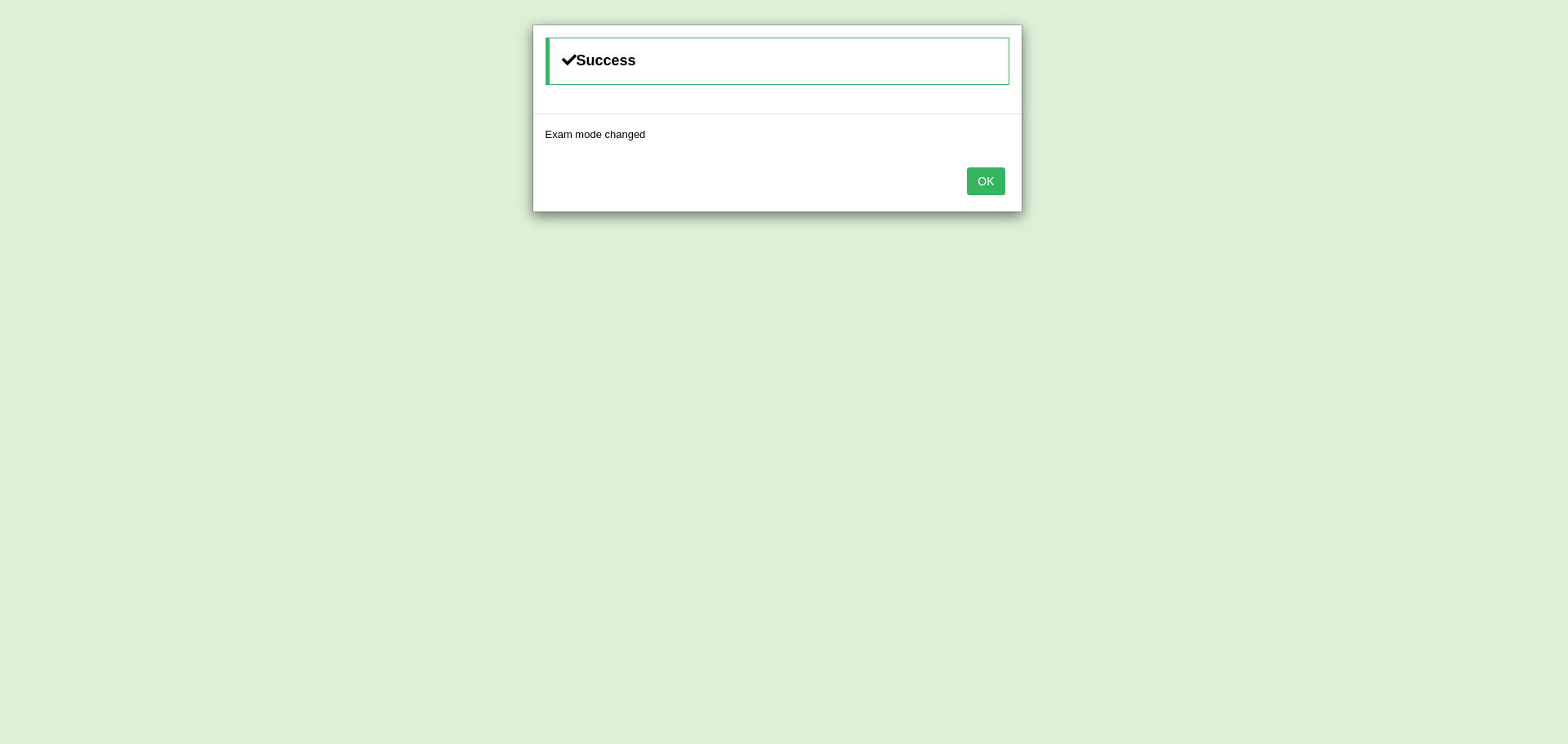
click at [986, 182] on button "OK" at bounding box center [986, 181] width 38 height 28
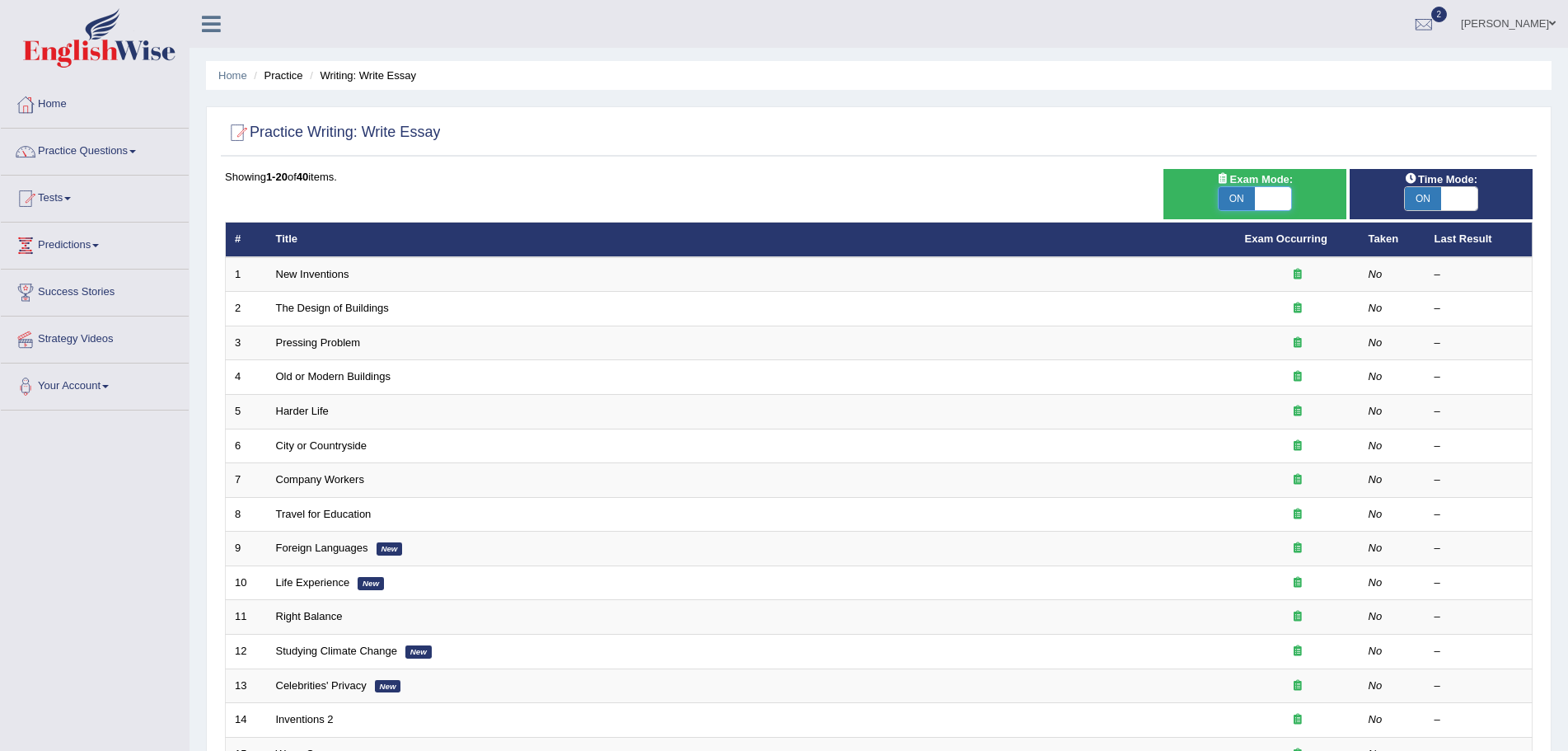
click at [1269, 199] on span at bounding box center [1273, 199] width 36 height 23
checkbox input "false"
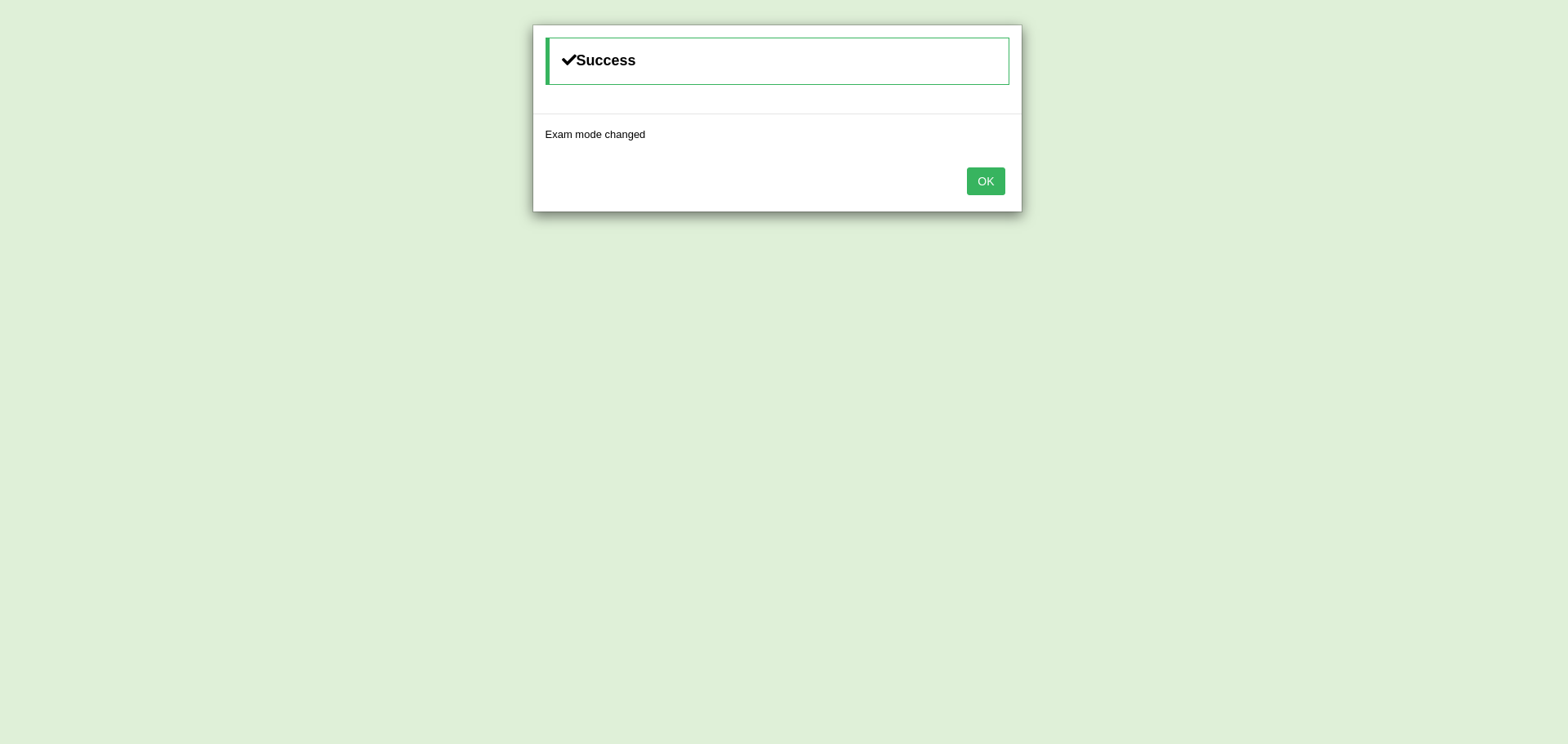
click at [982, 180] on button "OK" at bounding box center [986, 181] width 38 height 28
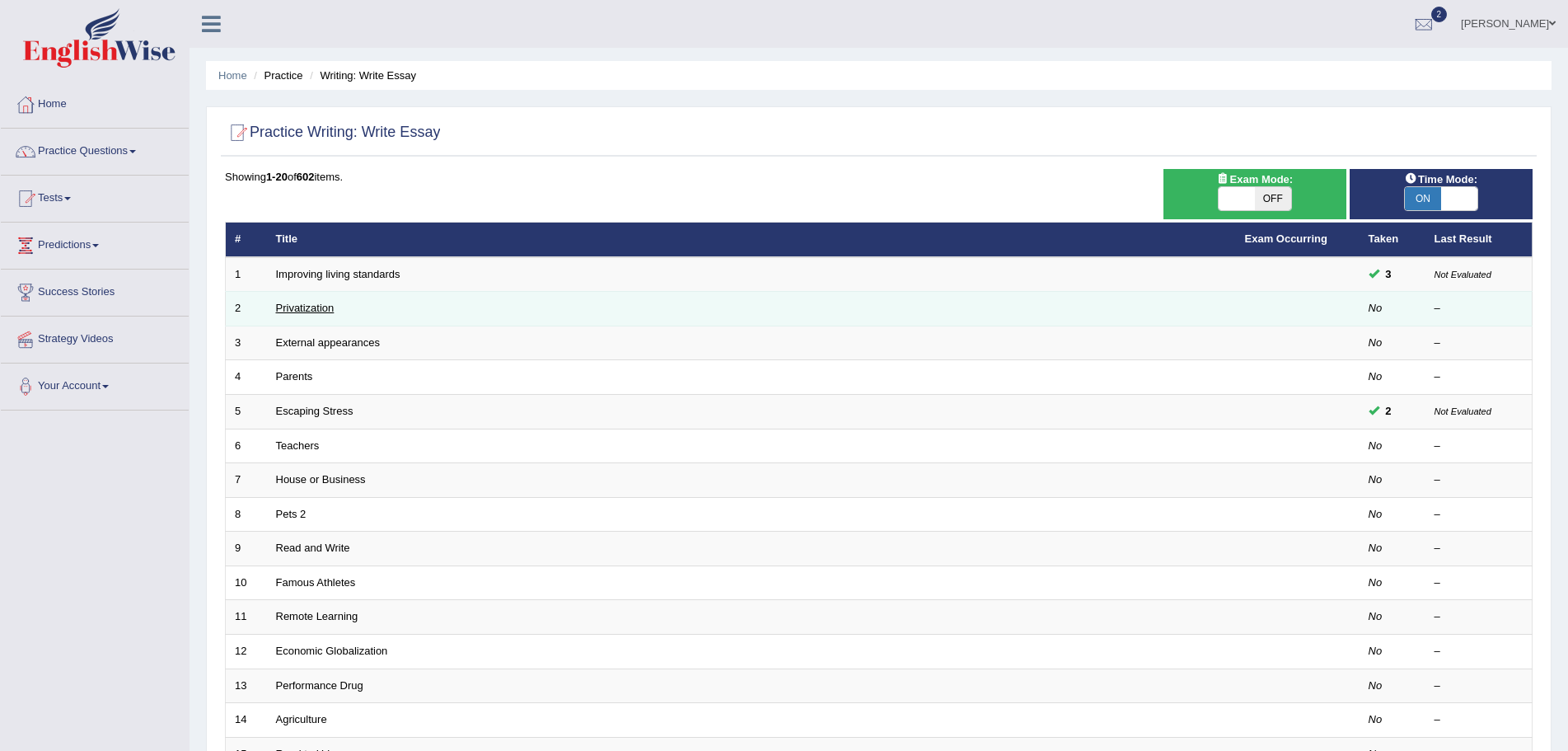
click at [307, 309] on link "Privatization" at bounding box center [305, 308] width 59 height 13
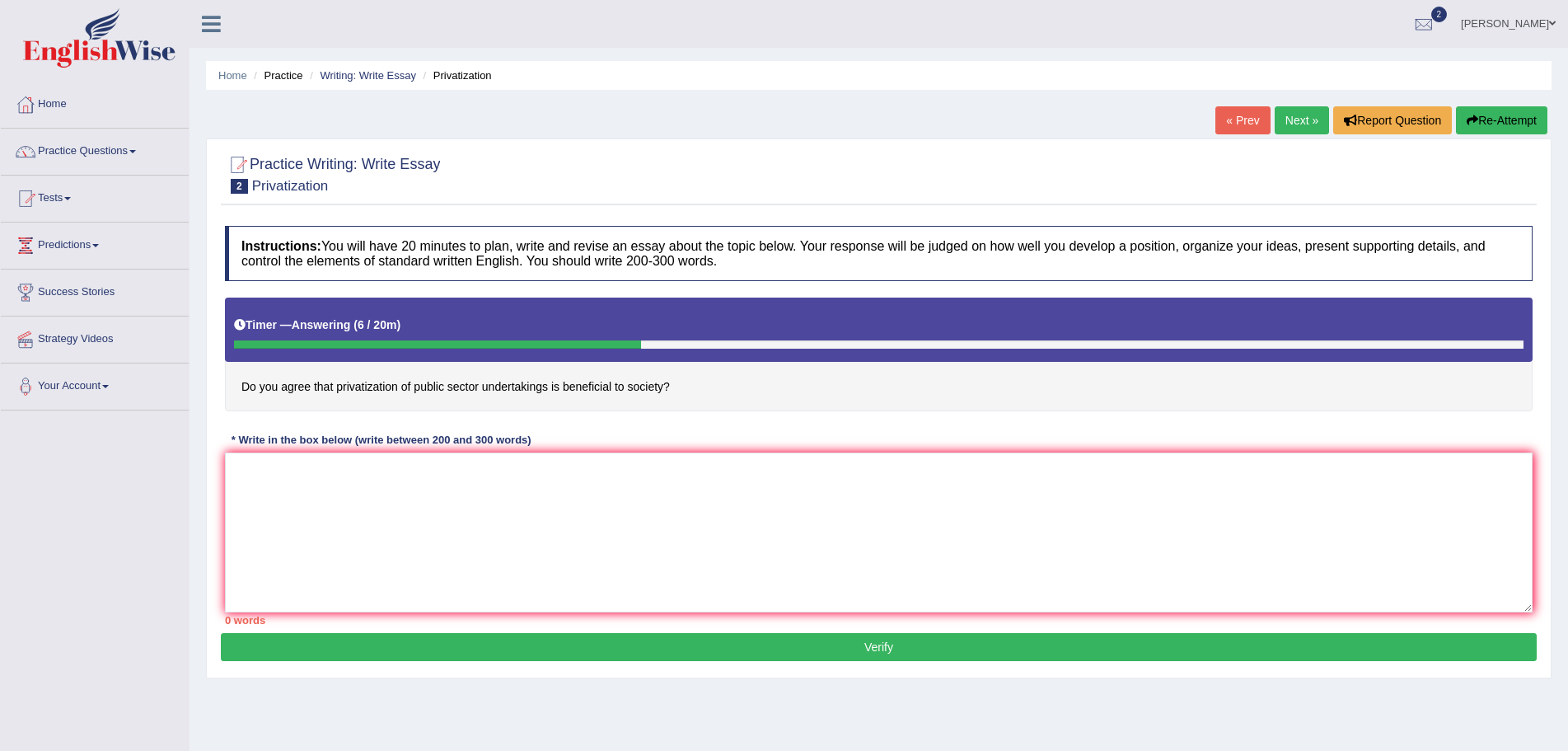
click at [1171, 166] on div at bounding box center [878, 173] width 1308 height 51
